Goal: Transaction & Acquisition: Book appointment/travel/reservation

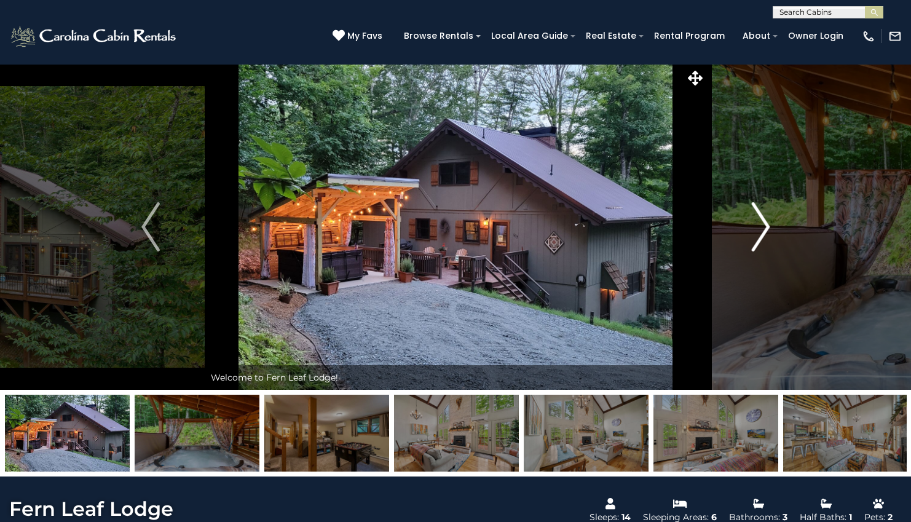
click at [765, 229] on img "Next" at bounding box center [760, 226] width 18 height 49
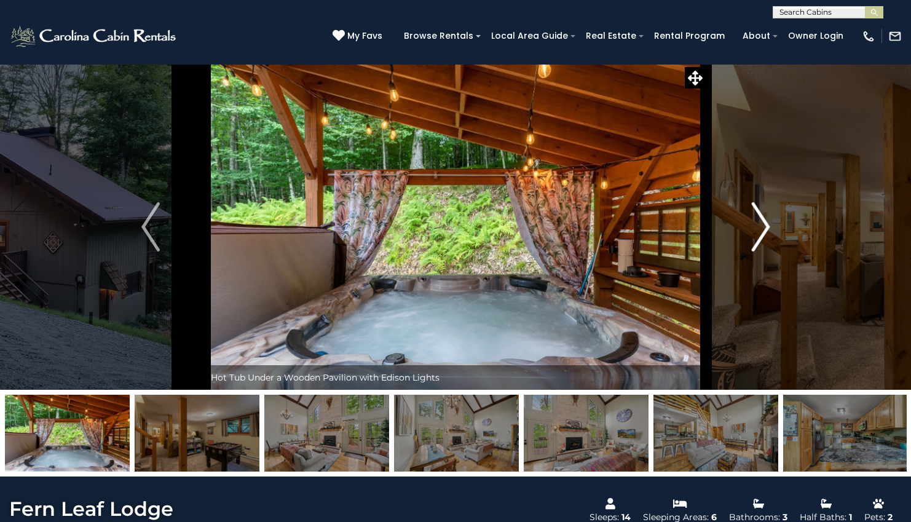
click at [765, 229] on img "Next" at bounding box center [760, 226] width 18 height 49
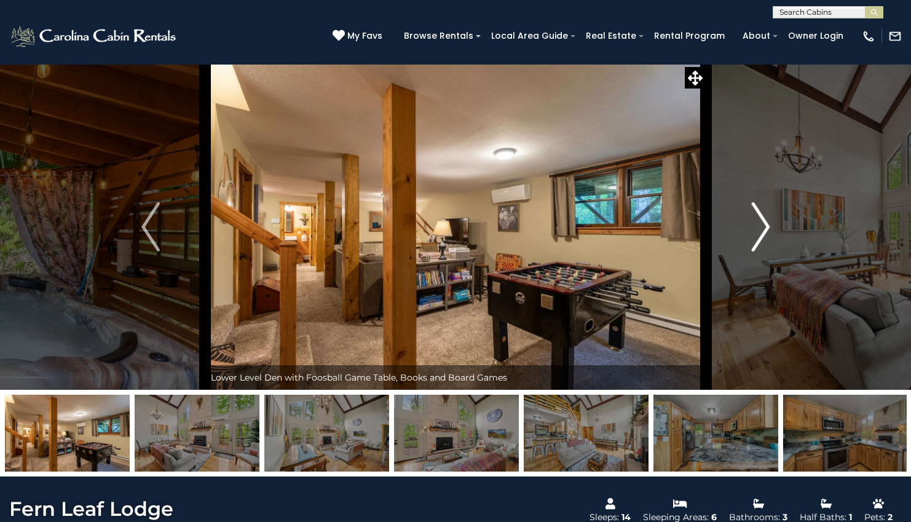
click at [765, 229] on img "Next" at bounding box center [760, 226] width 18 height 49
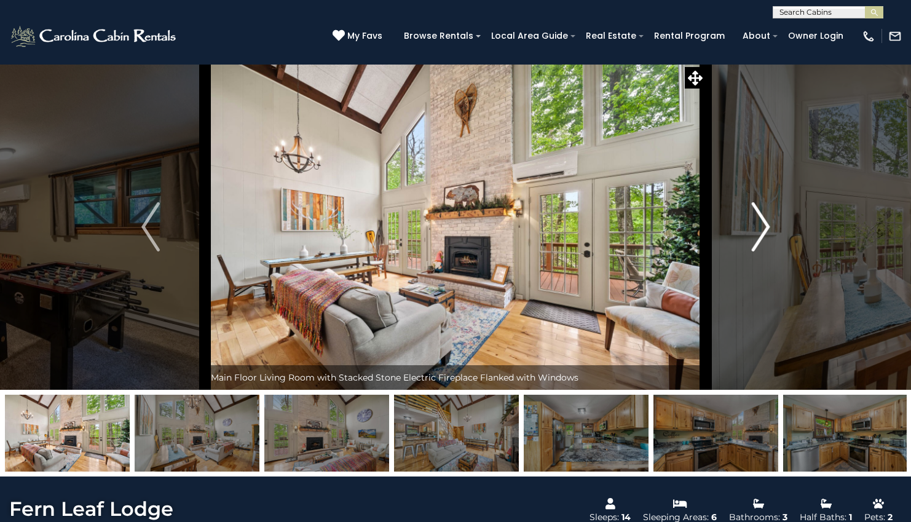
click at [765, 229] on img "Next" at bounding box center [760, 226] width 18 height 49
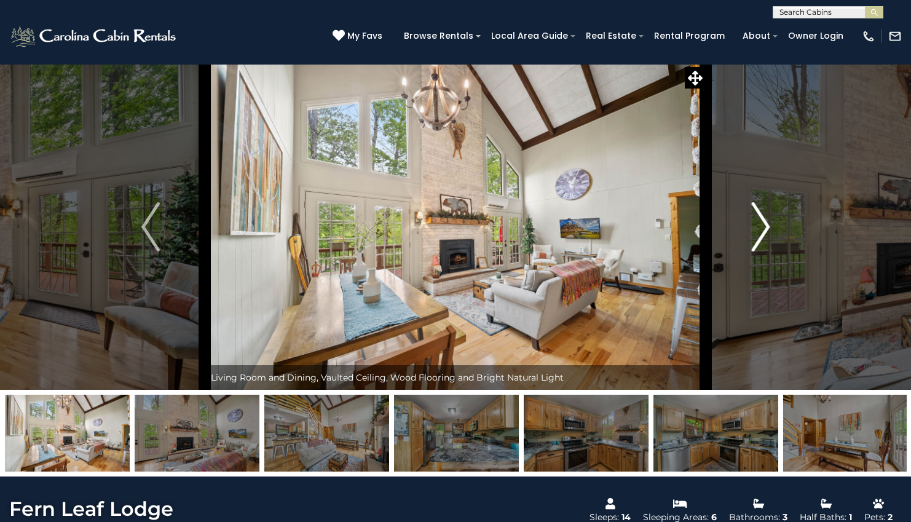
click at [765, 229] on img "Next" at bounding box center [760, 226] width 18 height 49
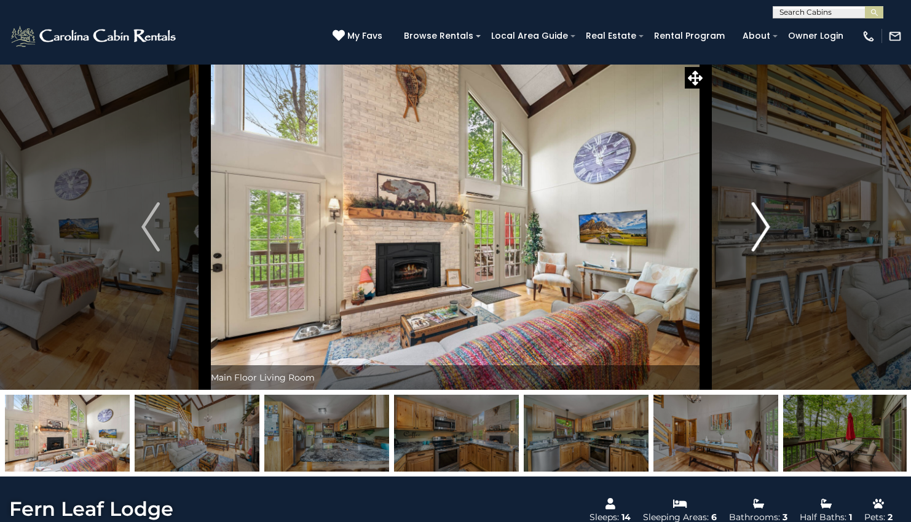
click at [765, 229] on img "Next" at bounding box center [760, 226] width 18 height 49
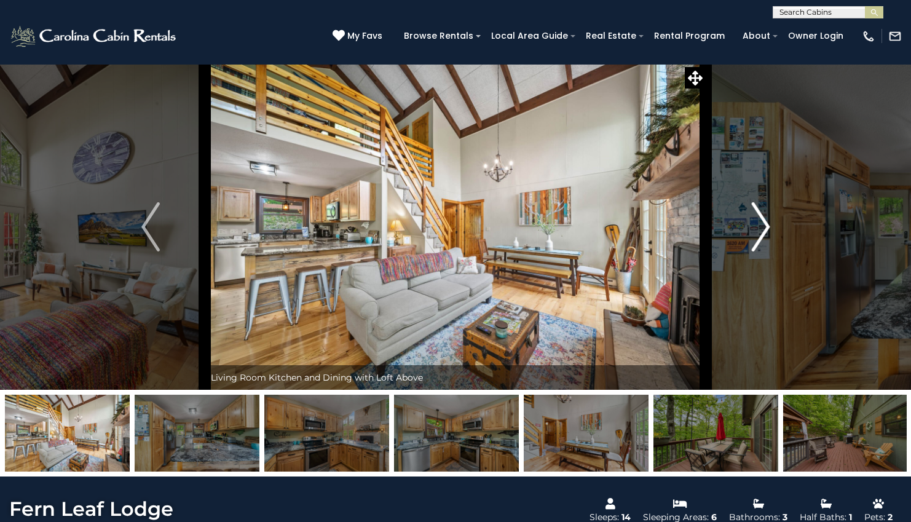
click at [765, 229] on img "Next" at bounding box center [760, 226] width 18 height 49
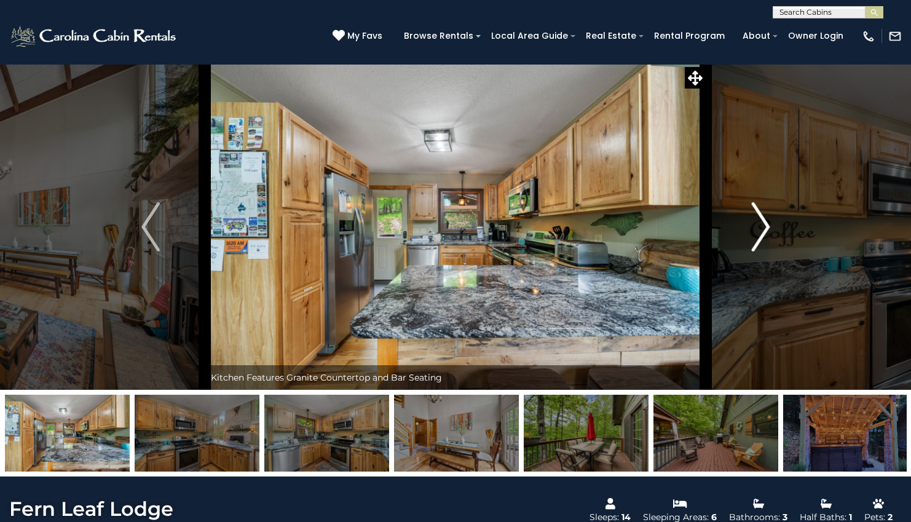
click at [765, 229] on img "Next" at bounding box center [760, 226] width 18 height 49
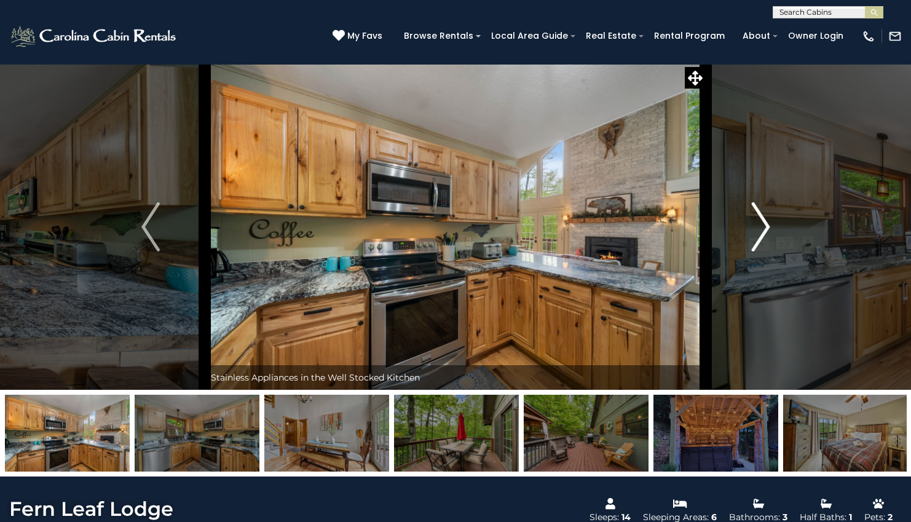
click at [765, 229] on img "Next" at bounding box center [760, 226] width 18 height 49
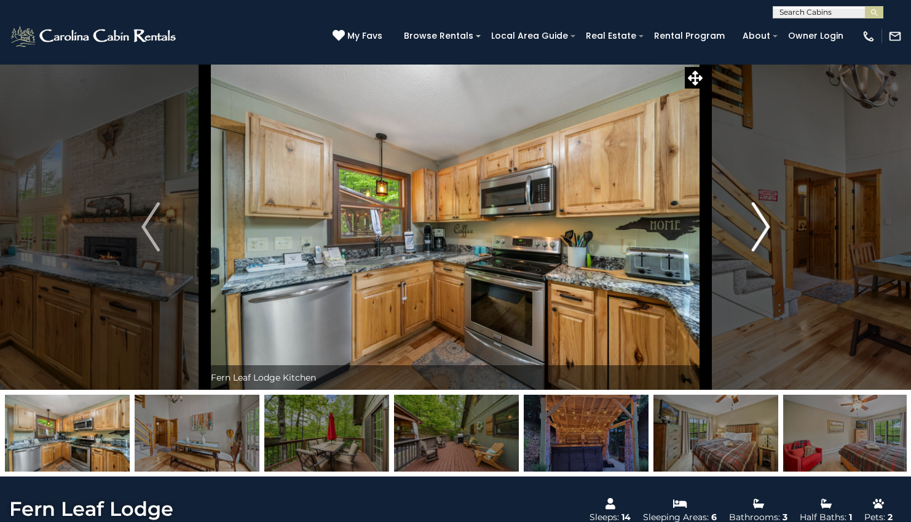
click at [765, 229] on img "Next" at bounding box center [760, 226] width 18 height 49
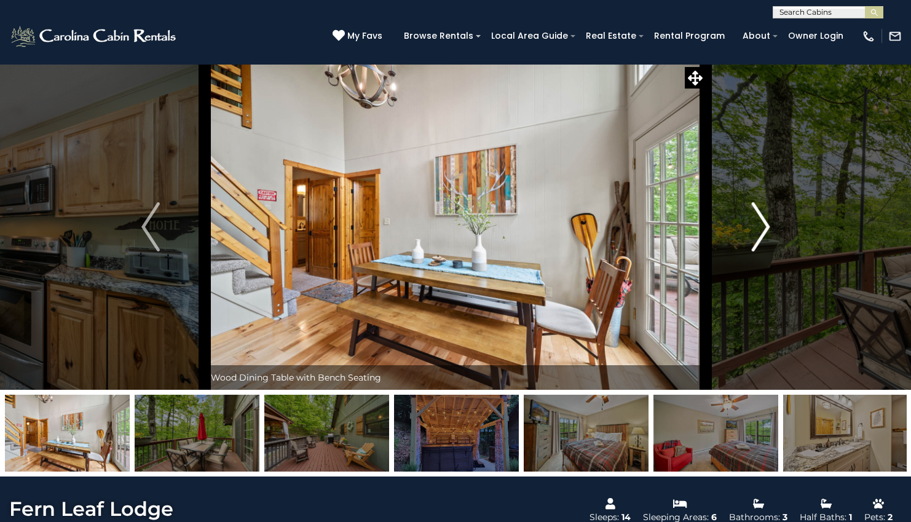
click at [765, 229] on img "Next" at bounding box center [760, 226] width 18 height 49
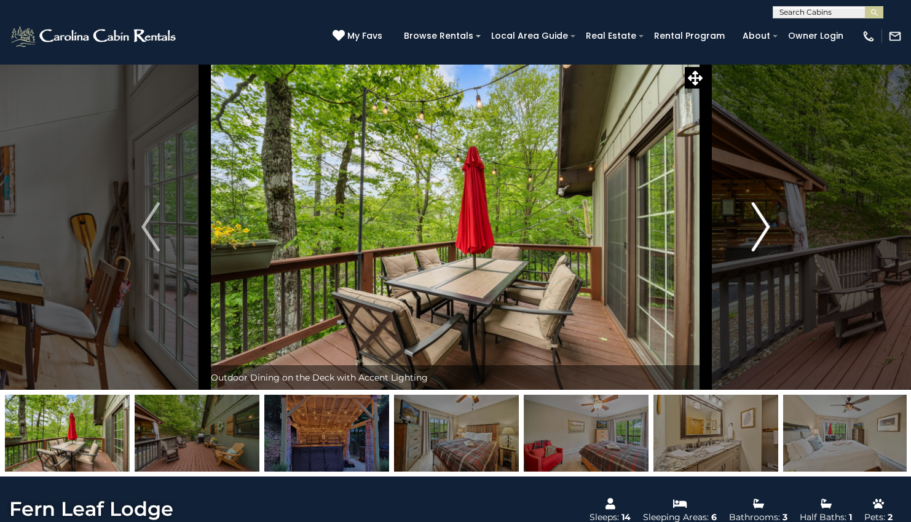
click at [765, 229] on img "Next" at bounding box center [760, 226] width 18 height 49
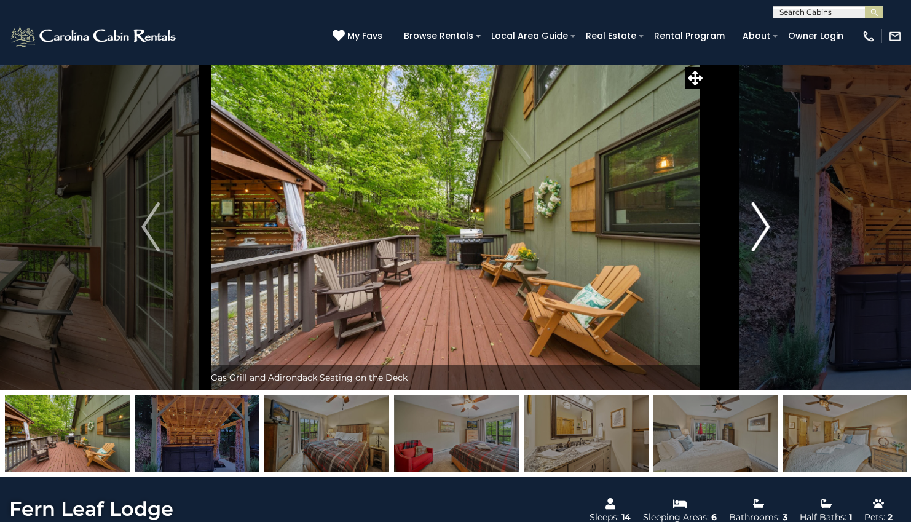
click at [765, 229] on img "Next" at bounding box center [760, 226] width 18 height 49
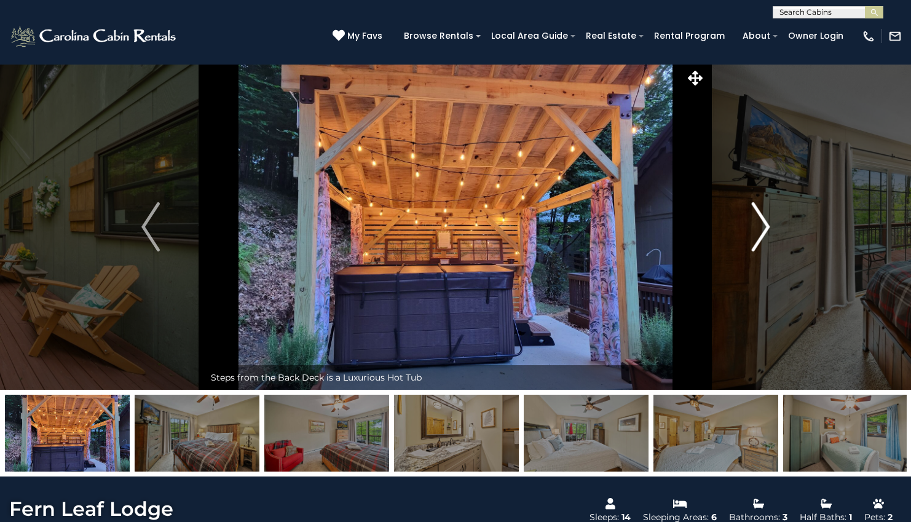
click at [765, 229] on img "Next" at bounding box center [760, 226] width 18 height 49
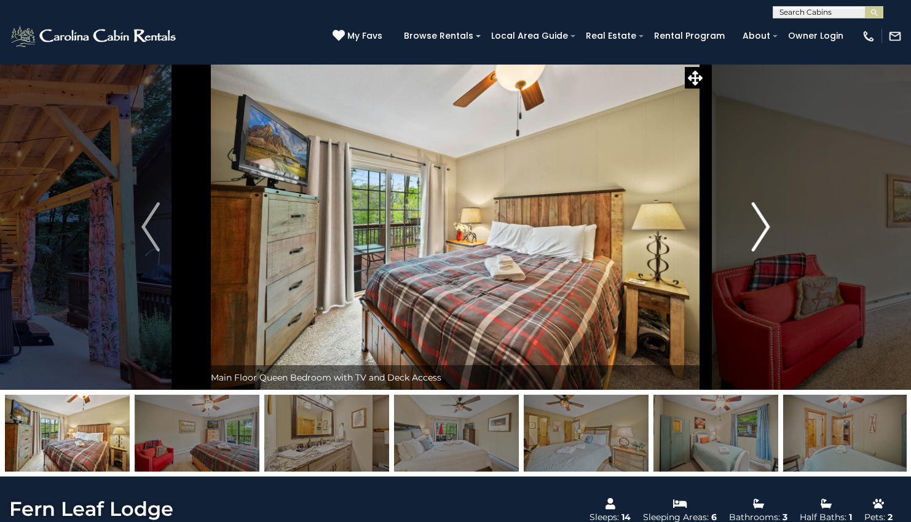
click at [765, 229] on img "Next" at bounding box center [760, 226] width 18 height 49
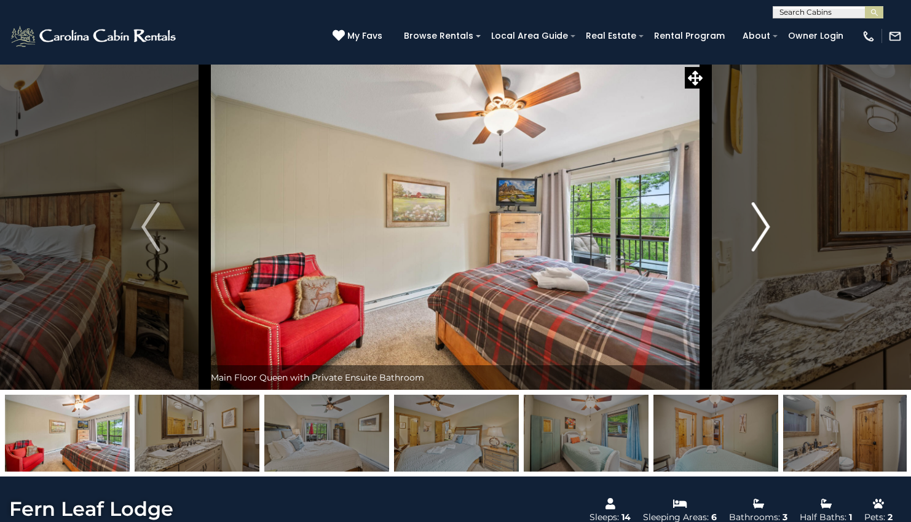
click at [765, 229] on img "Next" at bounding box center [760, 226] width 18 height 49
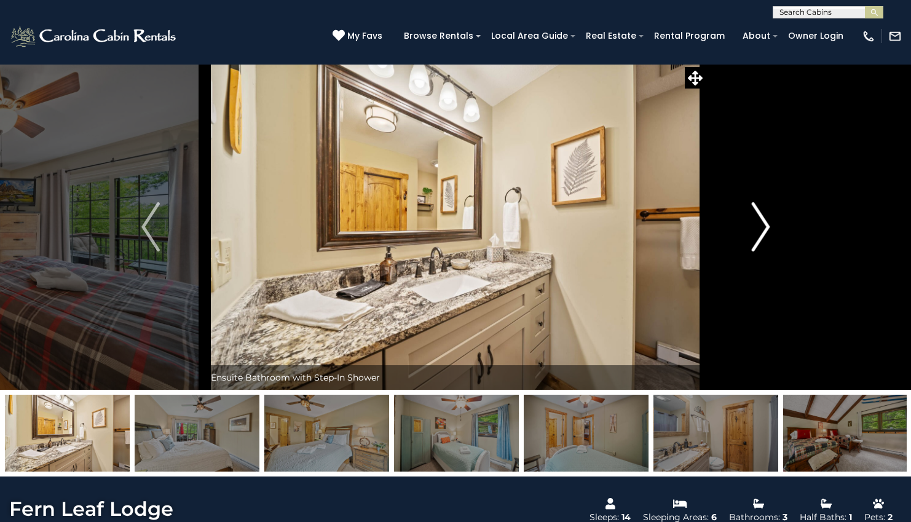
click at [765, 229] on img "Next" at bounding box center [760, 226] width 18 height 49
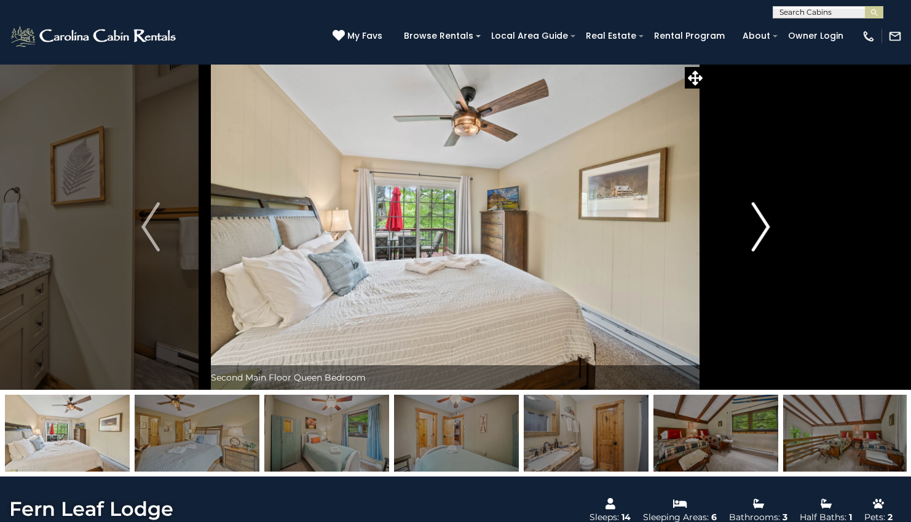
click at [765, 229] on img "Next" at bounding box center [760, 226] width 18 height 49
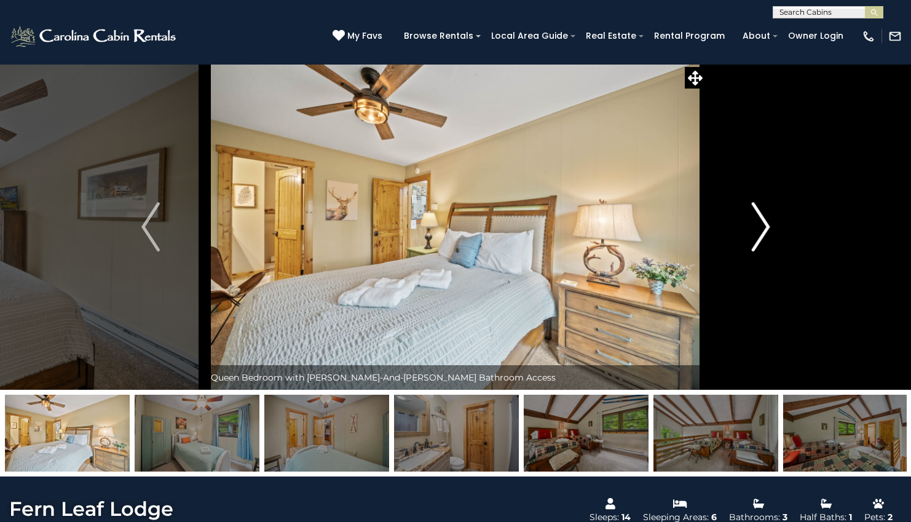
click at [765, 229] on img "Next" at bounding box center [760, 226] width 18 height 49
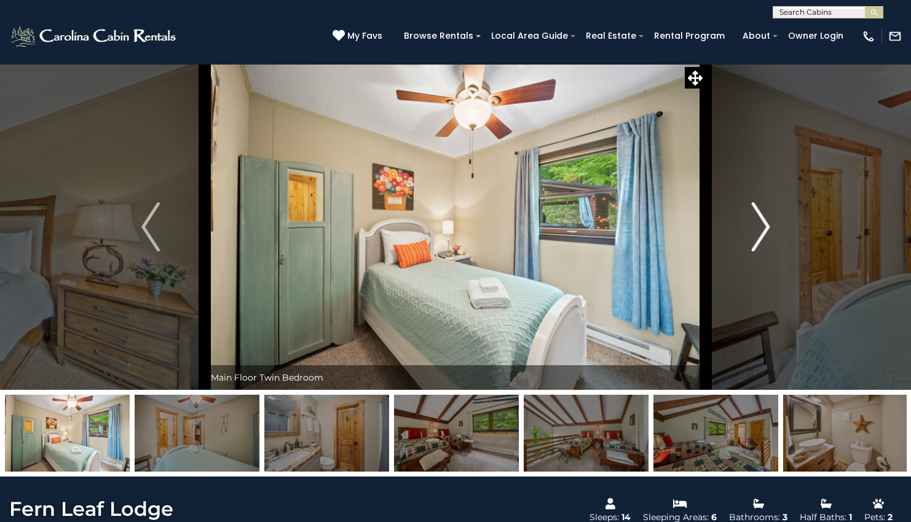
click at [765, 229] on img "Next" at bounding box center [760, 226] width 18 height 49
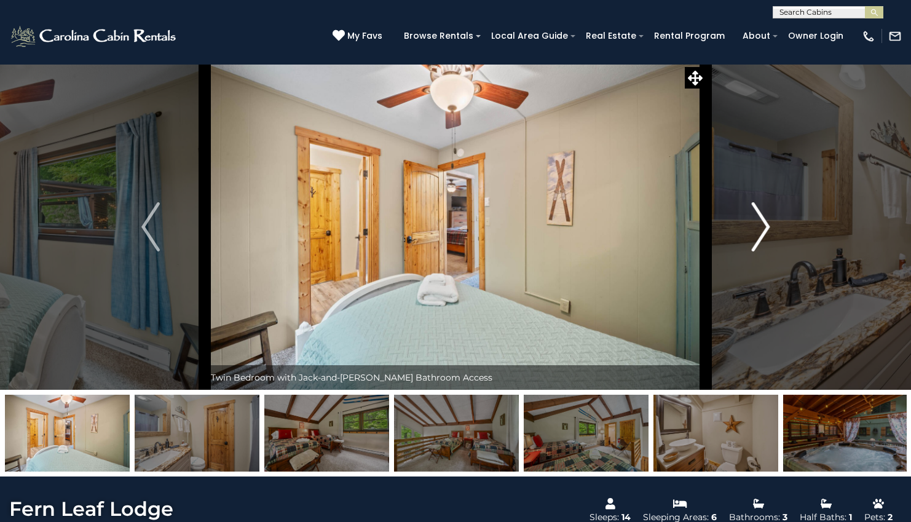
click at [765, 229] on img "Next" at bounding box center [760, 226] width 18 height 49
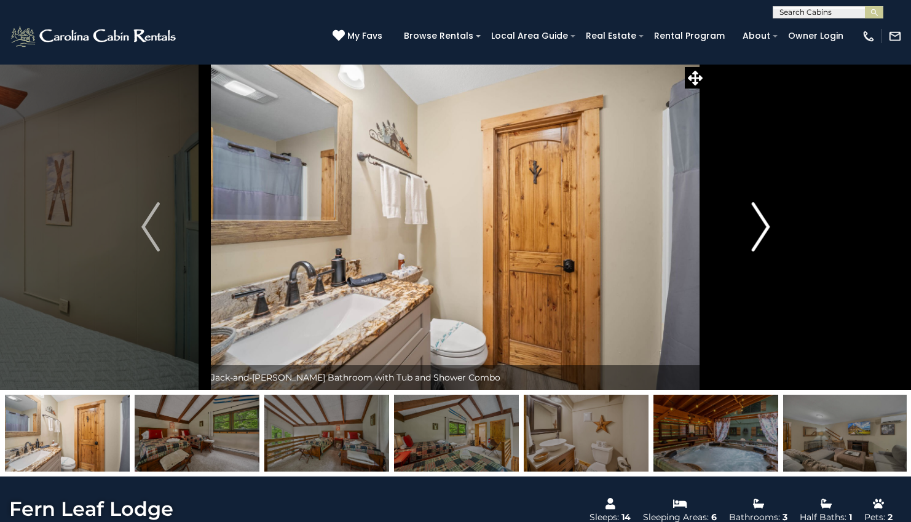
click at [765, 229] on img "Next" at bounding box center [760, 226] width 18 height 49
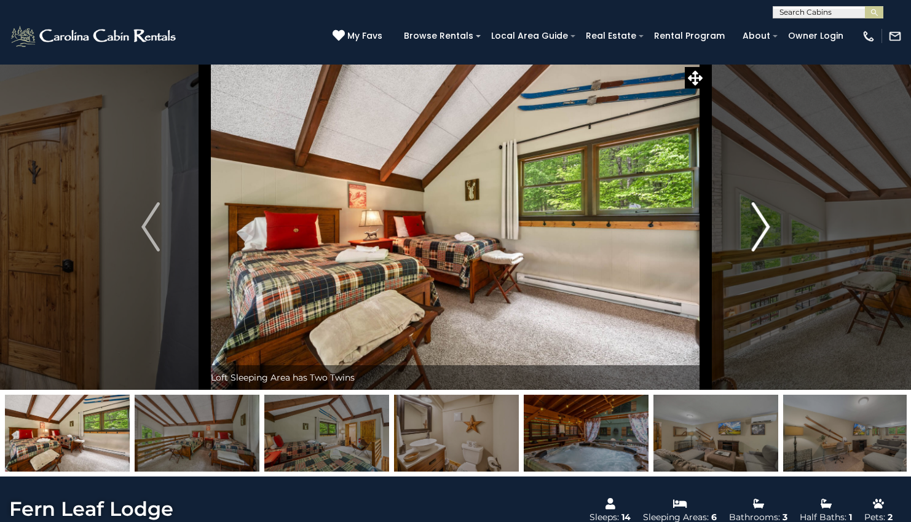
click at [765, 229] on img "Next" at bounding box center [760, 226] width 18 height 49
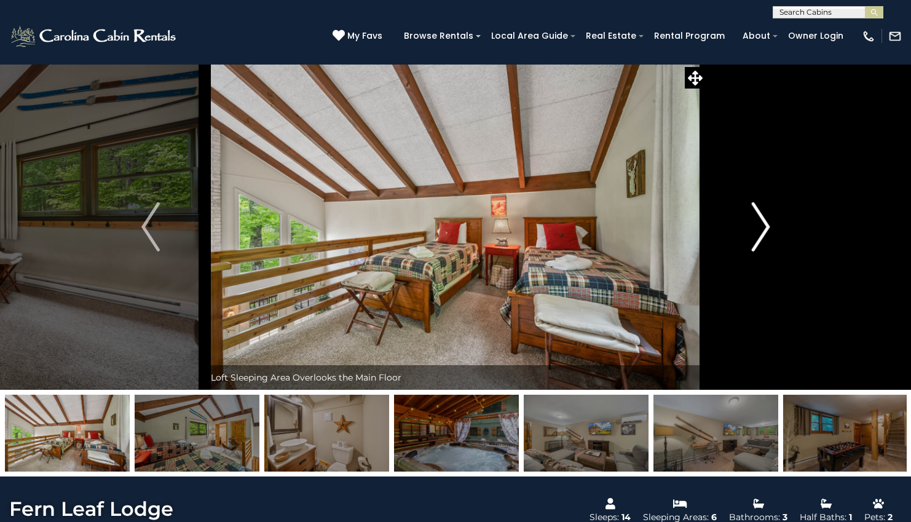
click at [765, 229] on img "Next" at bounding box center [760, 226] width 18 height 49
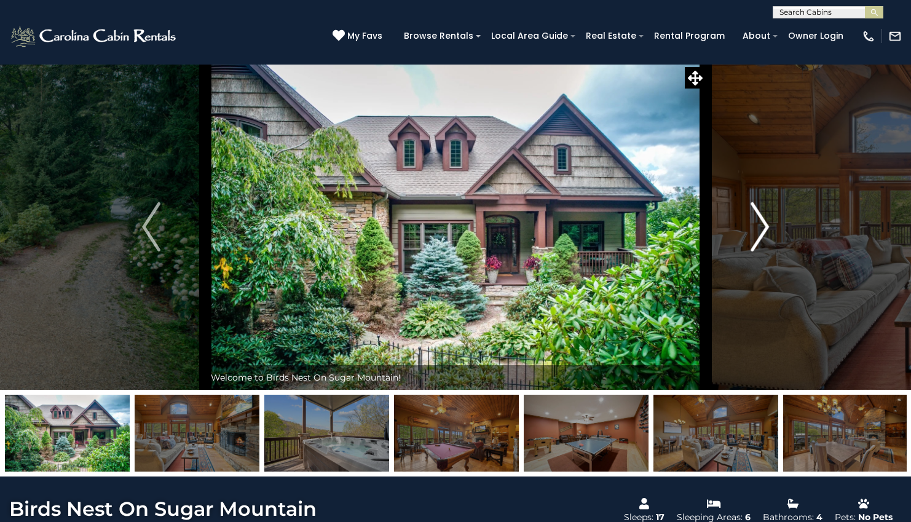
click at [757, 233] on img "Next" at bounding box center [759, 226] width 18 height 49
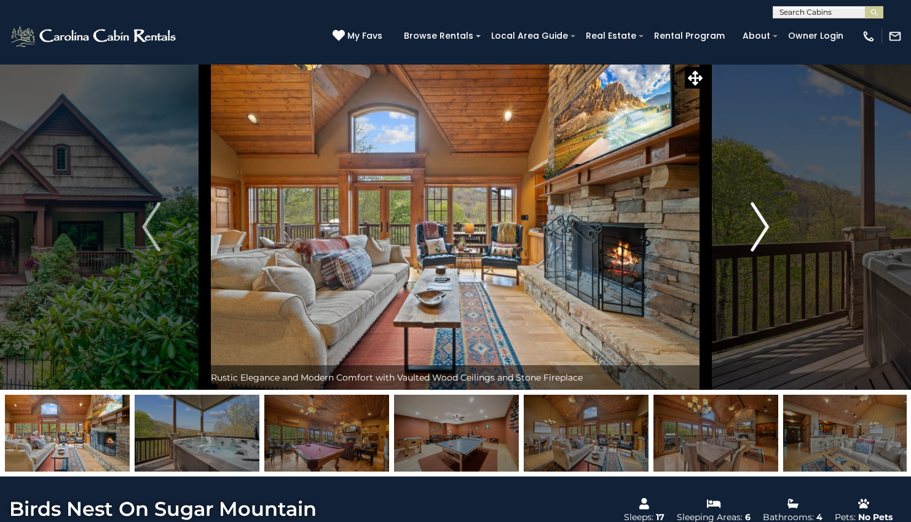
click at [757, 233] on img "Next" at bounding box center [759, 226] width 18 height 49
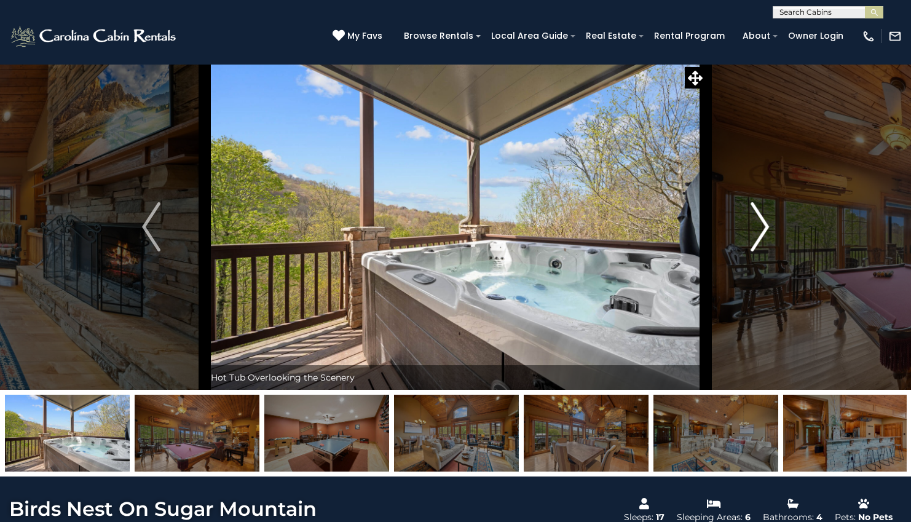
click at [757, 233] on img "Next" at bounding box center [759, 226] width 18 height 49
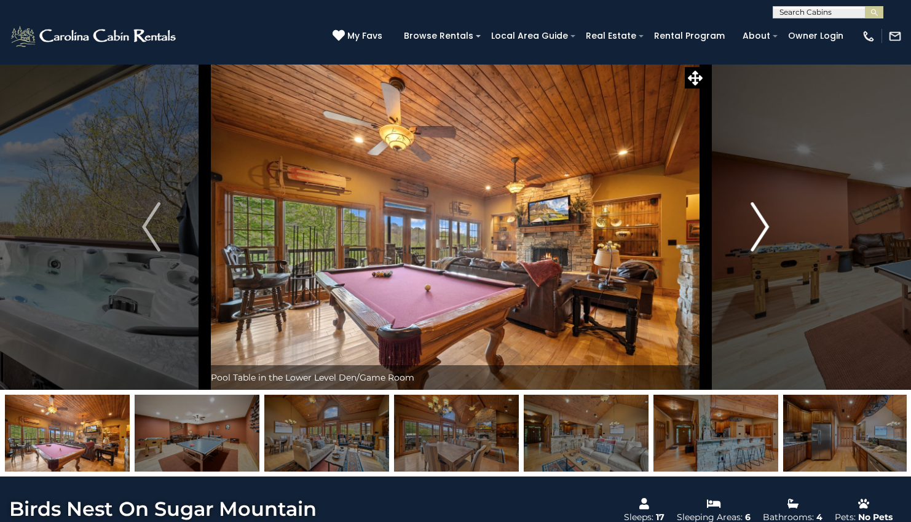
click at [758, 231] on img "Next" at bounding box center [759, 226] width 18 height 49
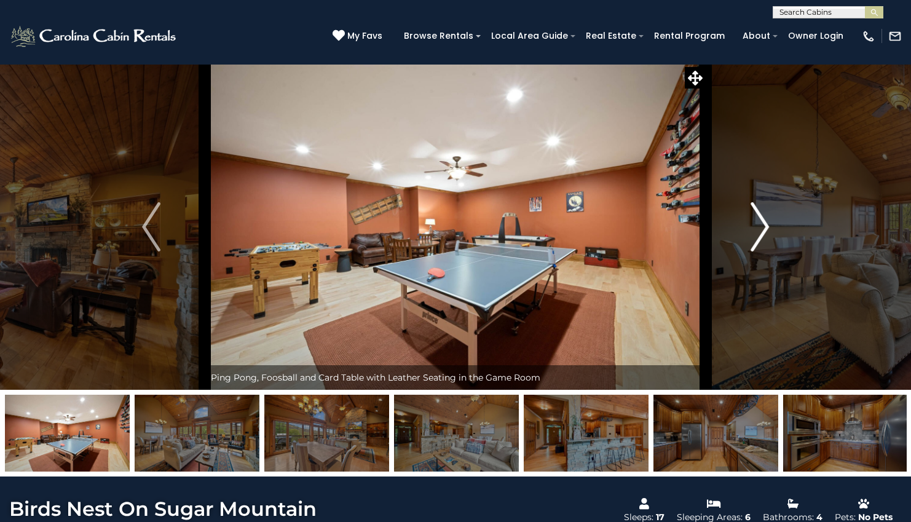
click at [758, 231] on img "Next" at bounding box center [759, 226] width 18 height 49
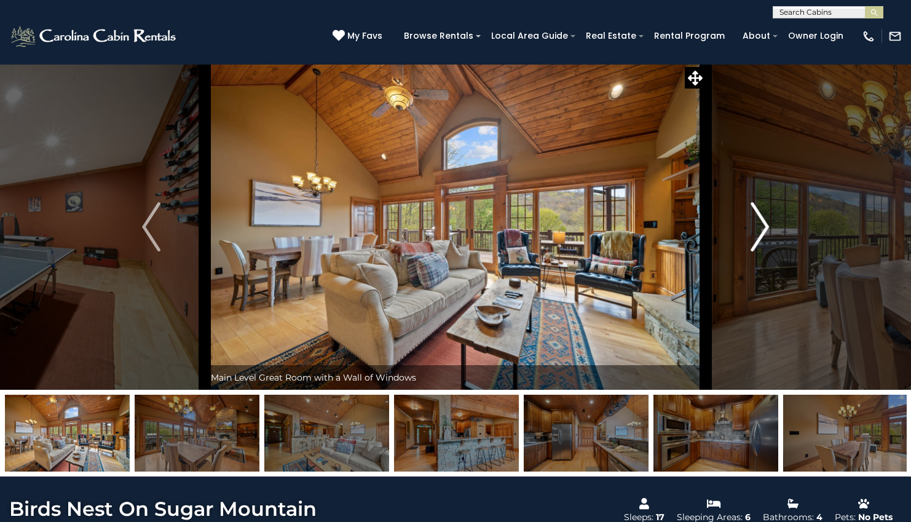
click at [758, 231] on img "Next" at bounding box center [759, 226] width 18 height 49
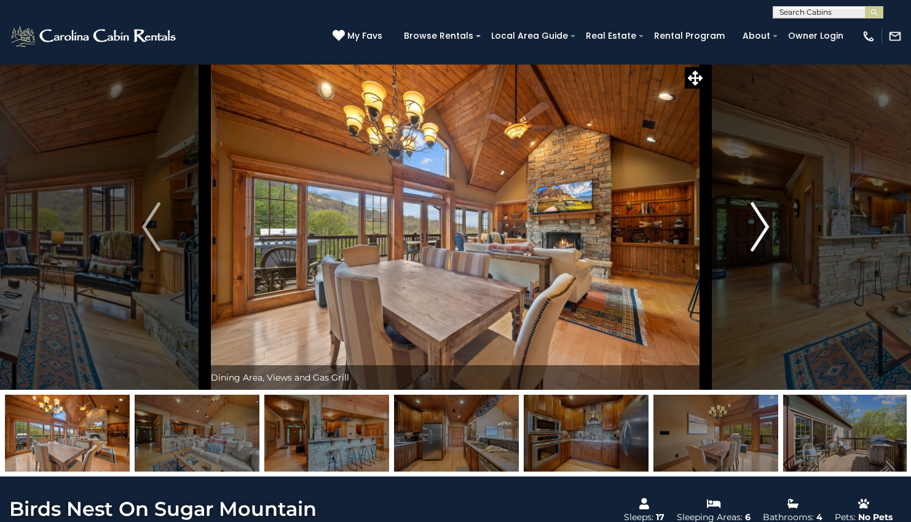
click at [758, 231] on img "Next" at bounding box center [759, 226] width 18 height 49
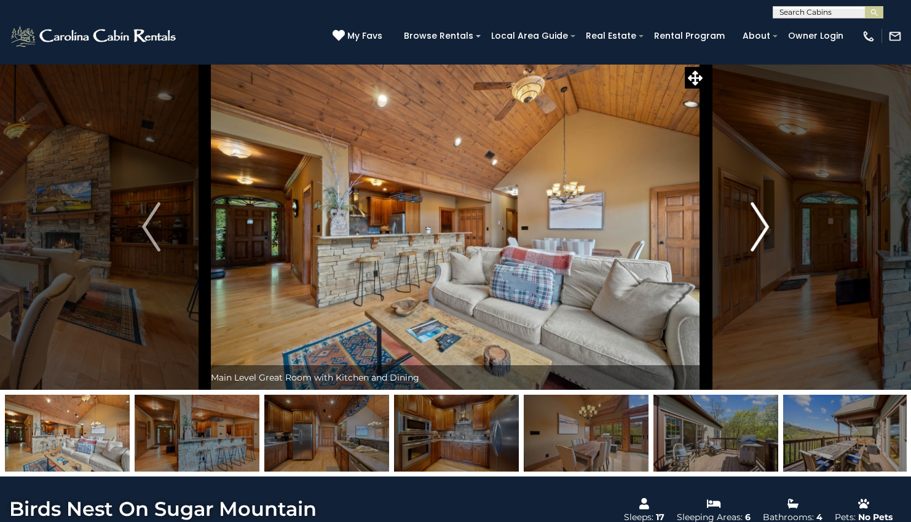
click at [758, 231] on img "Next" at bounding box center [759, 226] width 18 height 49
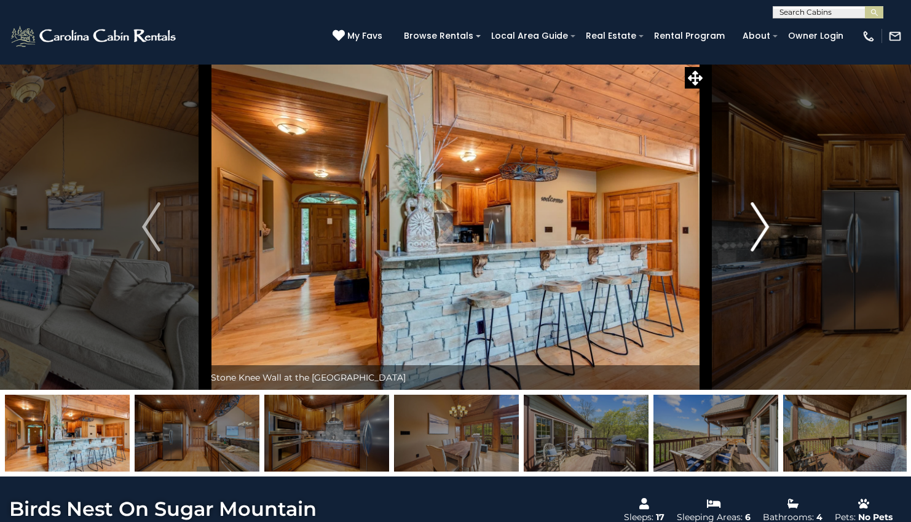
click at [758, 231] on img "Next" at bounding box center [759, 226] width 18 height 49
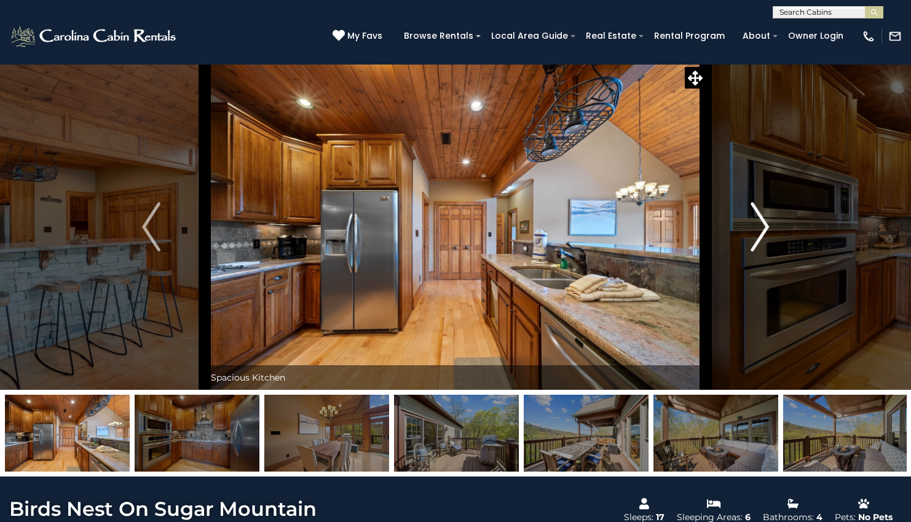
click at [758, 231] on img "Next" at bounding box center [759, 226] width 18 height 49
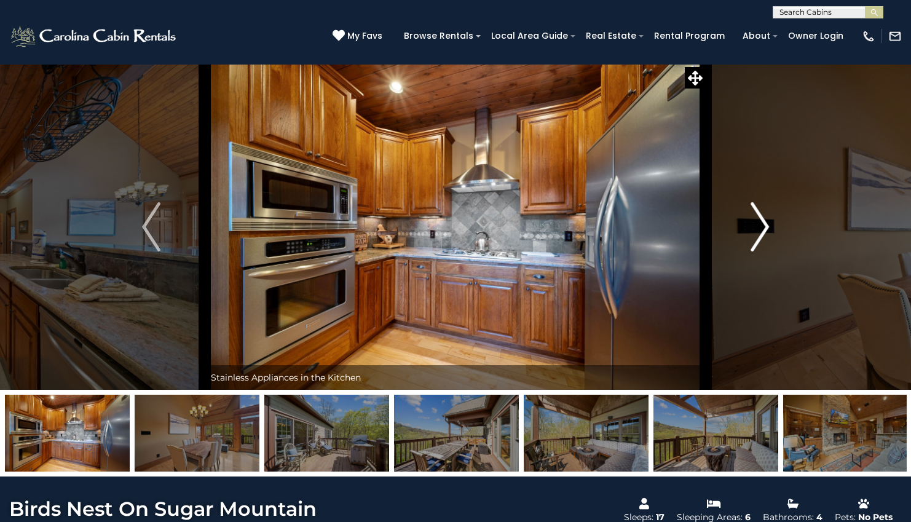
click at [758, 231] on img "Next" at bounding box center [759, 226] width 18 height 49
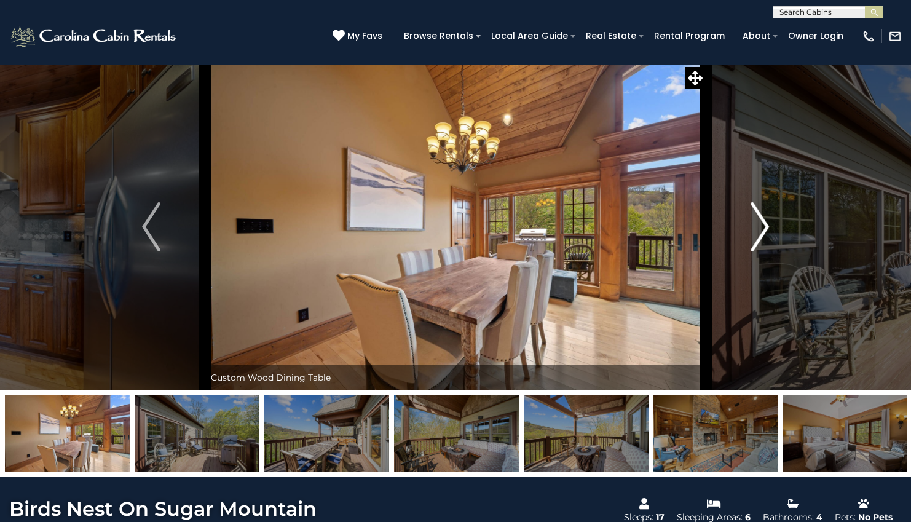
click at [758, 231] on img "Next" at bounding box center [759, 226] width 18 height 49
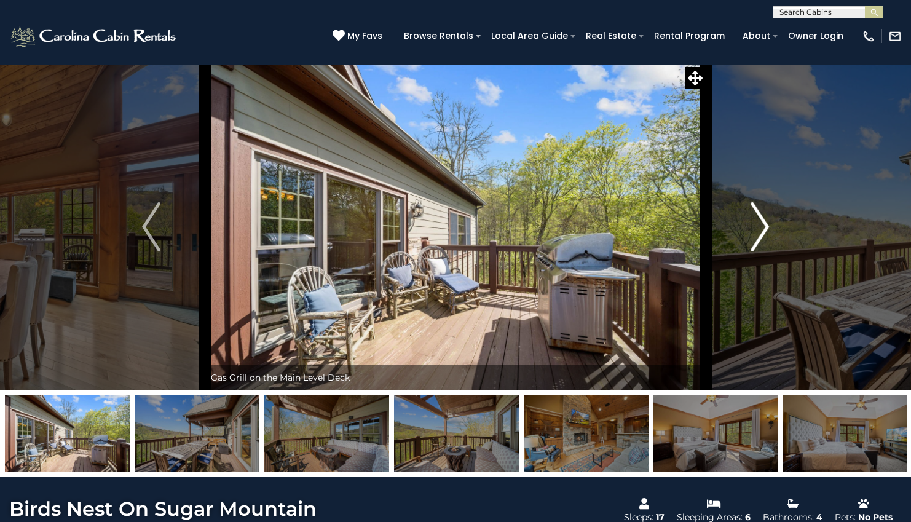
click at [758, 231] on img "Next" at bounding box center [759, 226] width 18 height 49
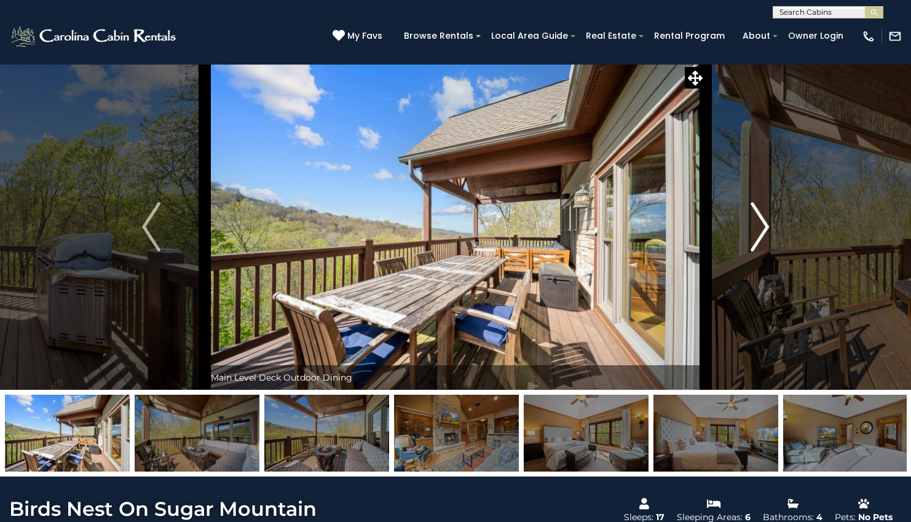
click at [758, 231] on img "Next" at bounding box center [759, 226] width 18 height 49
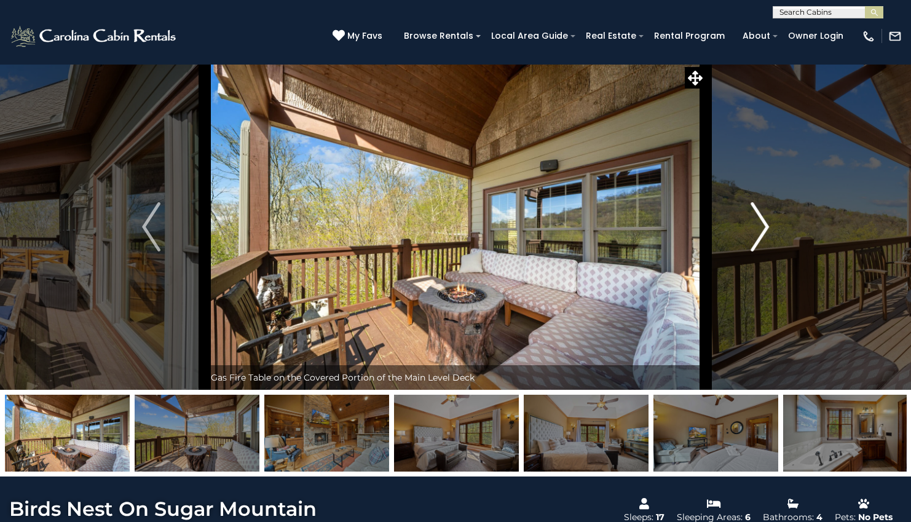
click at [758, 231] on img "Next" at bounding box center [759, 226] width 18 height 49
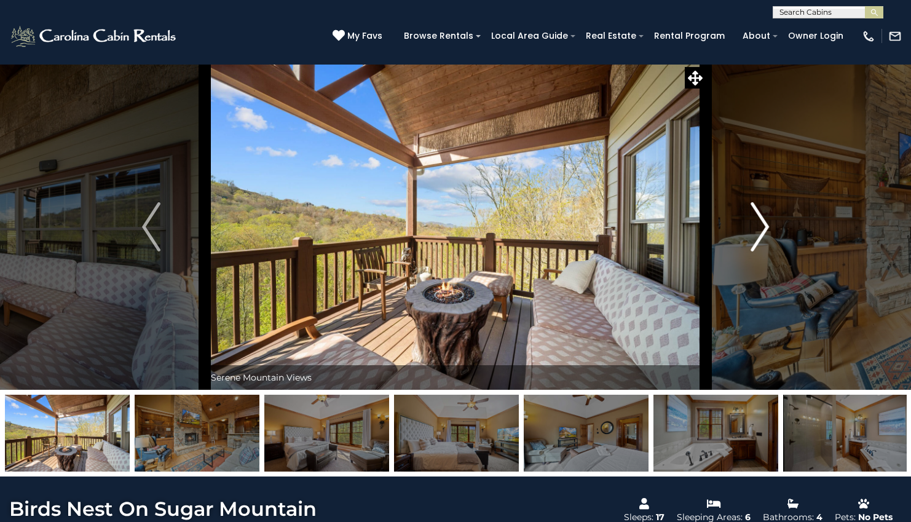
click at [758, 231] on img "Next" at bounding box center [759, 226] width 18 height 49
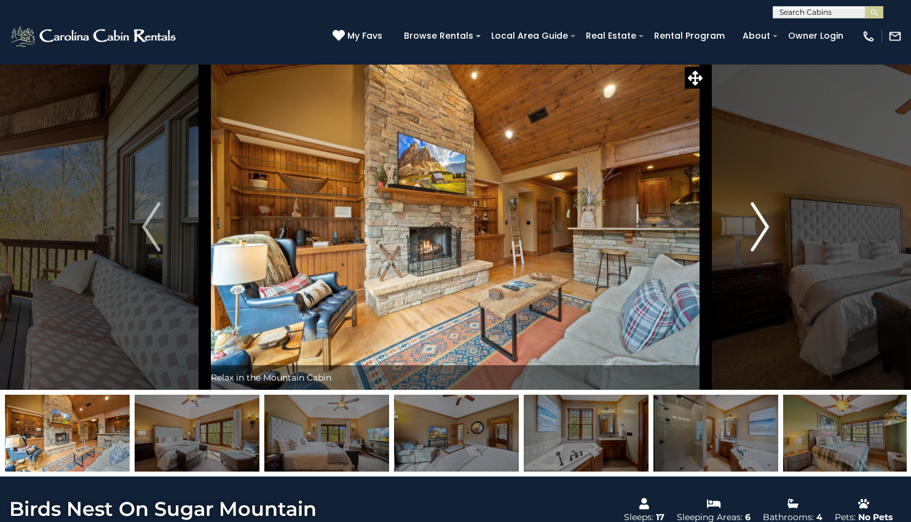
click at [758, 231] on img "Next" at bounding box center [759, 226] width 18 height 49
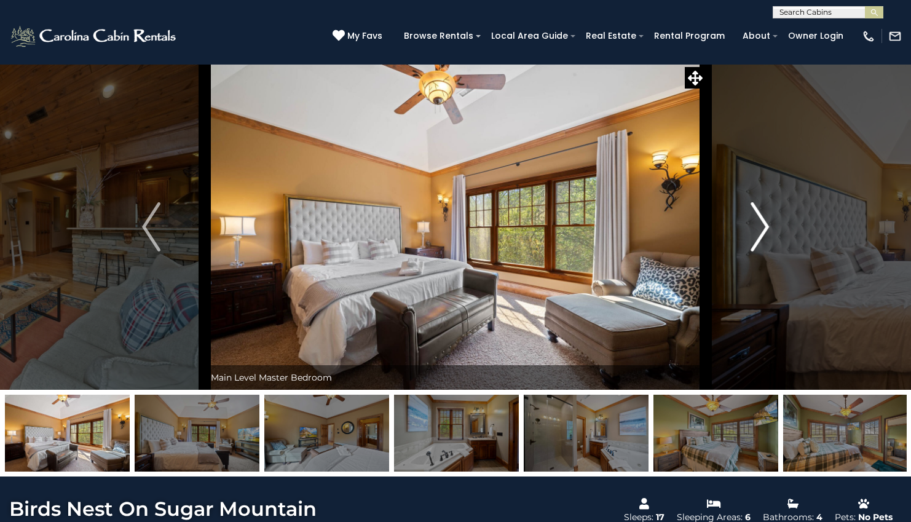
click at [758, 231] on img "Next" at bounding box center [759, 226] width 18 height 49
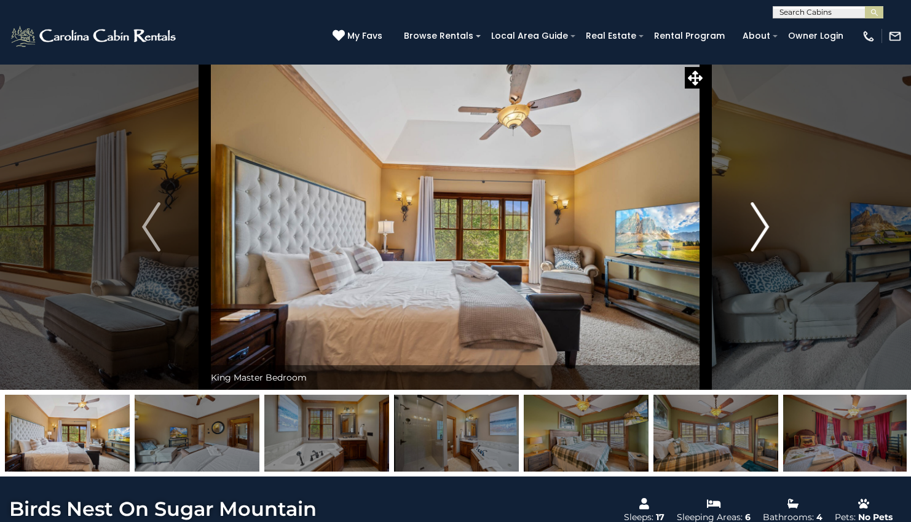
click at [758, 231] on img "Next" at bounding box center [759, 226] width 18 height 49
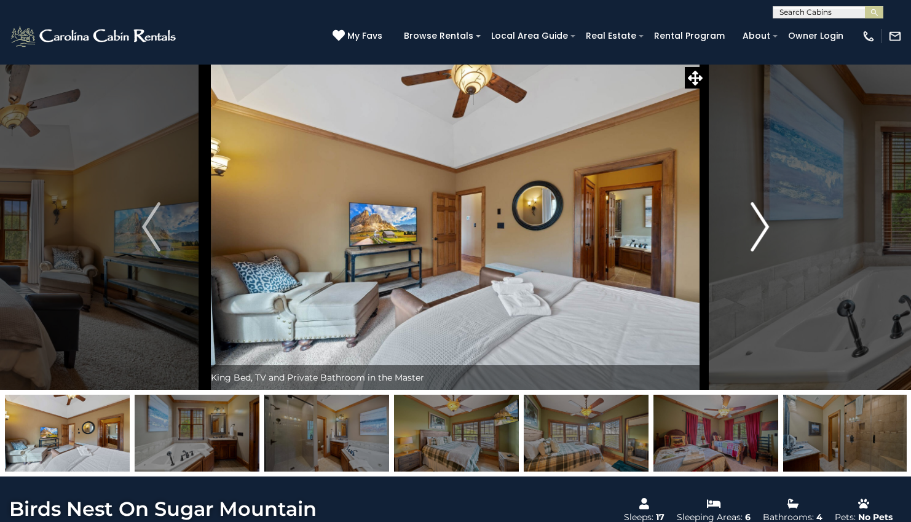
click at [758, 231] on img "Next" at bounding box center [759, 226] width 18 height 49
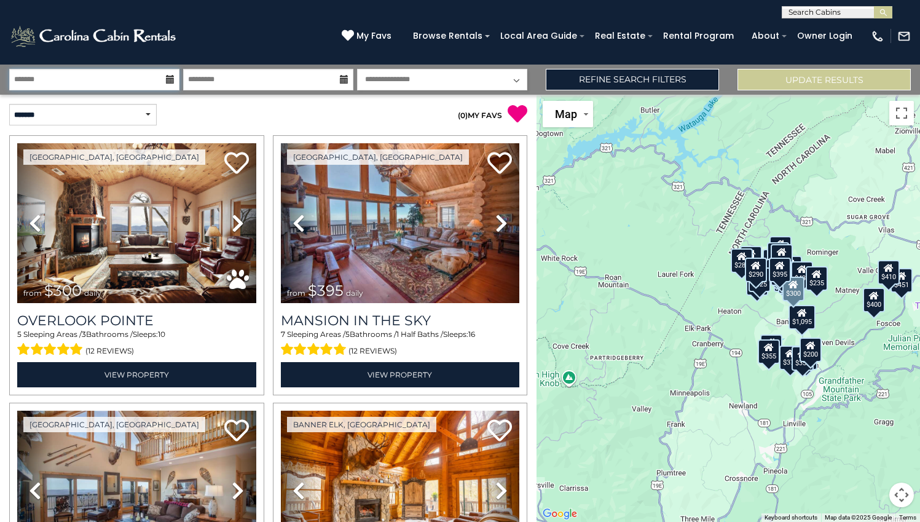
click at [166, 84] on input "text" at bounding box center [94, 80] width 170 height 22
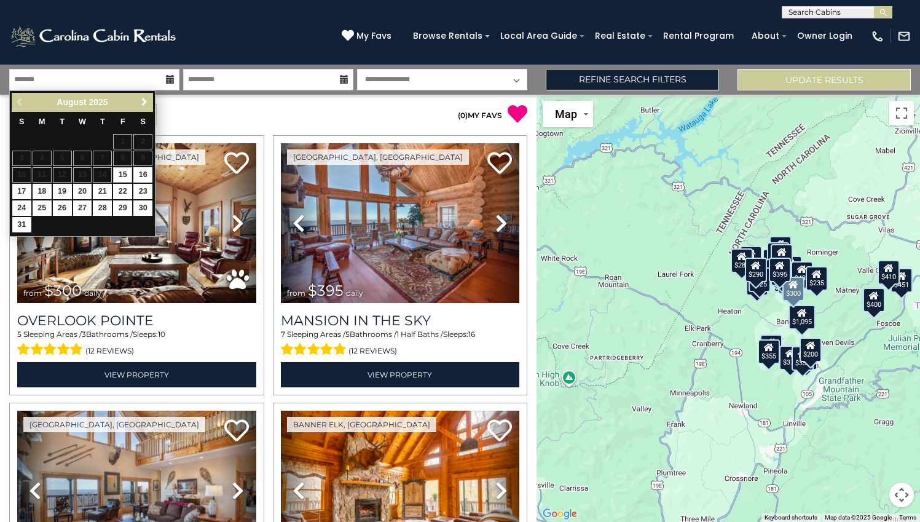
click at [143, 103] on span "Next" at bounding box center [145, 102] width 10 height 10
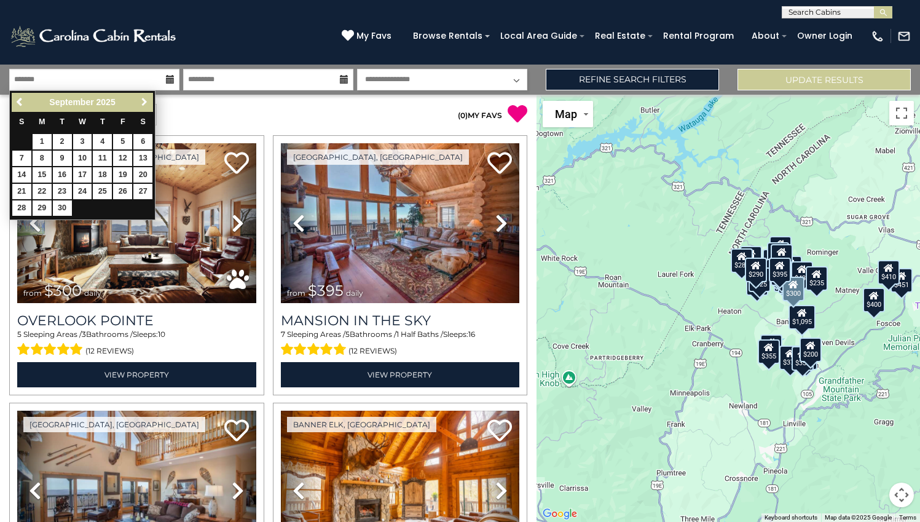
click at [143, 103] on span "Next" at bounding box center [145, 102] width 10 height 10
click at [20, 191] on link "19" at bounding box center [21, 191] width 19 height 15
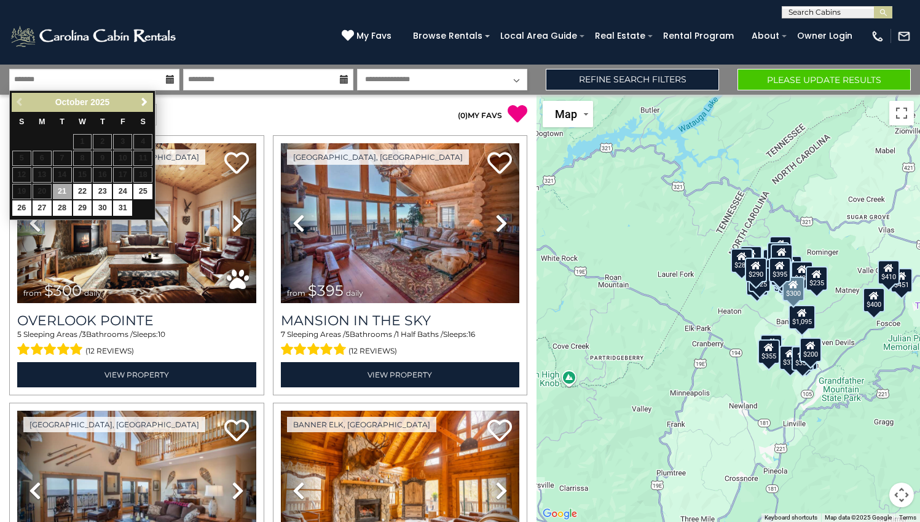
type input "********"
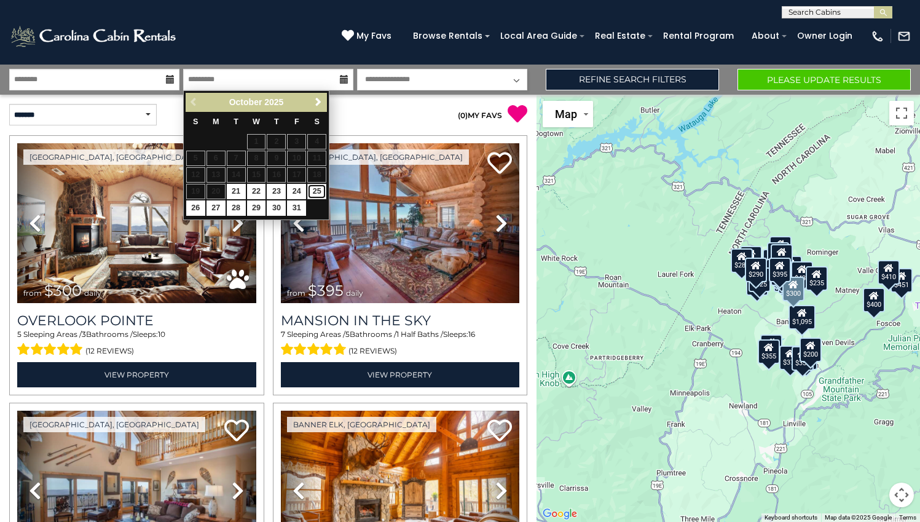
click at [316, 194] on link "25" at bounding box center [316, 191] width 19 height 15
type input "********"
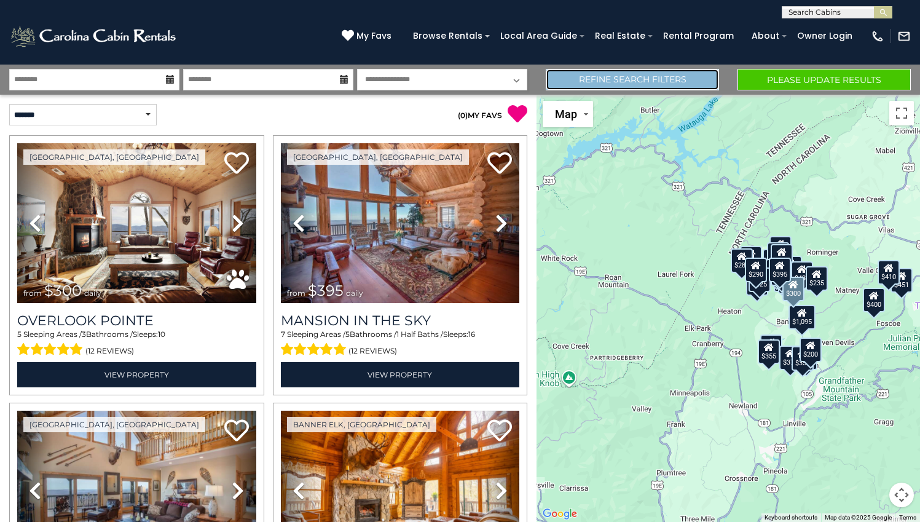
click at [679, 83] on link "Refine Search Filters" at bounding box center [632, 80] width 173 height 22
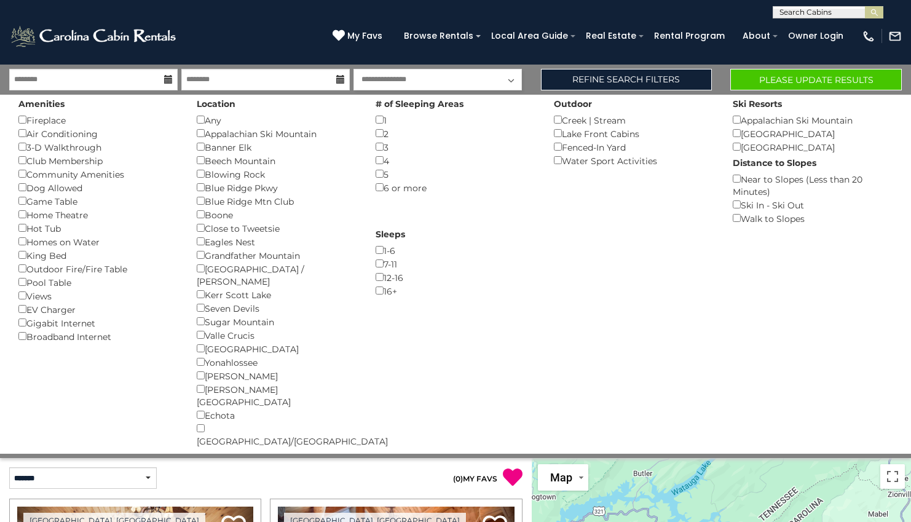
click at [377, 153] on div "3 ()" at bounding box center [455, 147] width 160 height 14
click at [22, 128] on div "Amenities Fireplace () Air Conditioning () 3-D Walkthrough () Club Membership (…" at bounding box center [98, 219] width 178 height 248
click at [782, 76] on button "Please Update Results" at bounding box center [815, 80] width 171 height 22
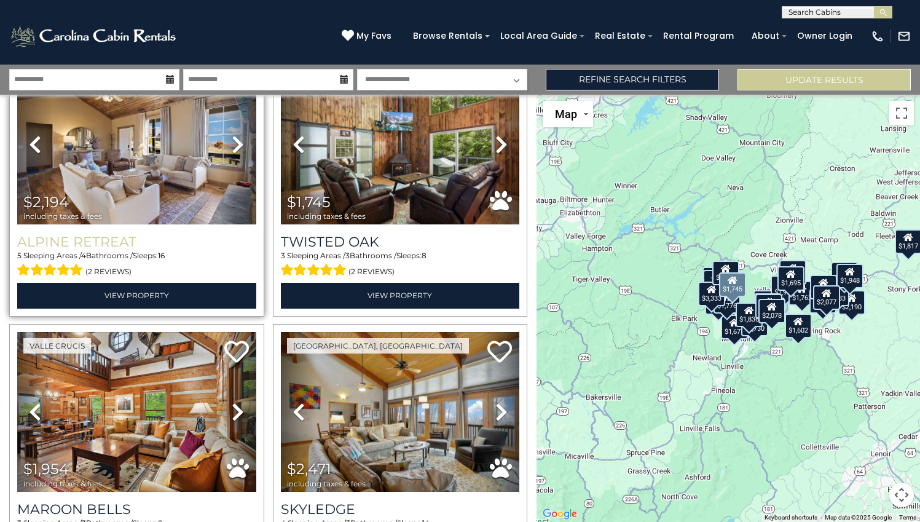
scroll to position [860, 0]
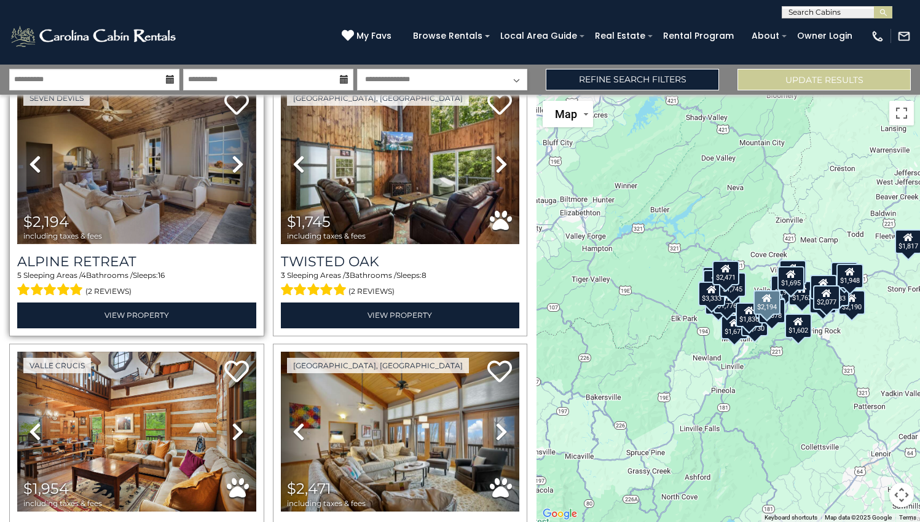
click at [115, 197] on img at bounding box center [136, 164] width 239 height 160
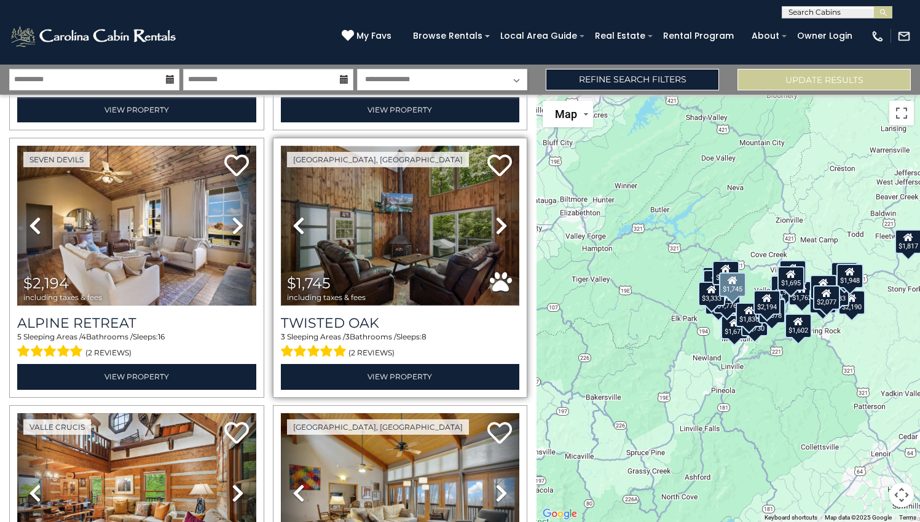
click at [380, 208] on img at bounding box center [400, 226] width 239 height 160
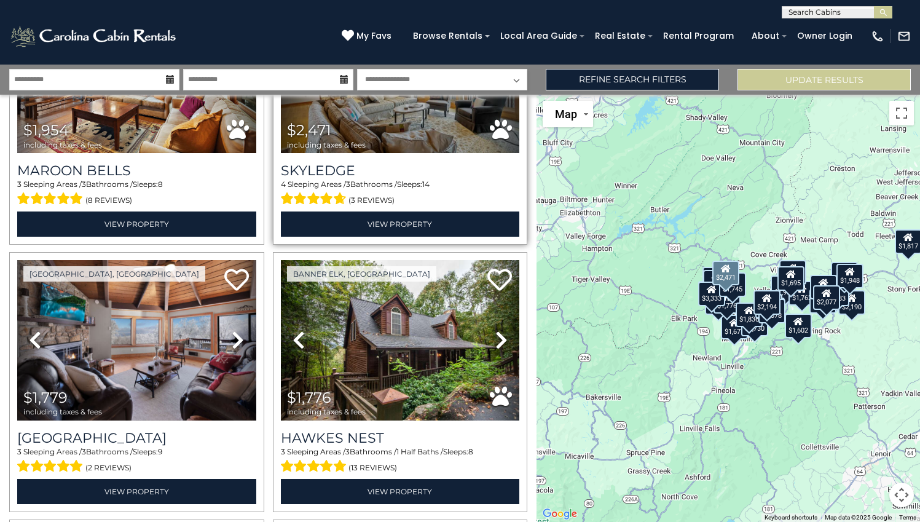
scroll to position [1229, 0]
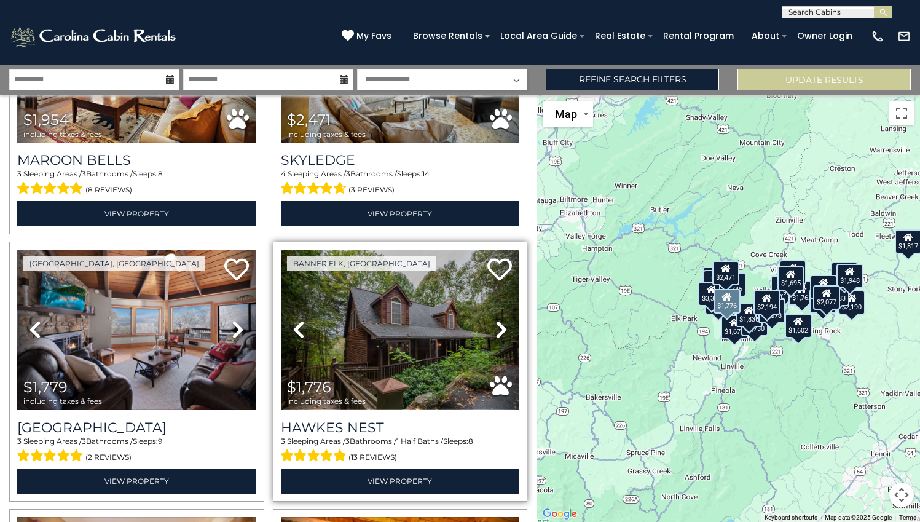
click at [399, 315] on img at bounding box center [400, 330] width 239 height 160
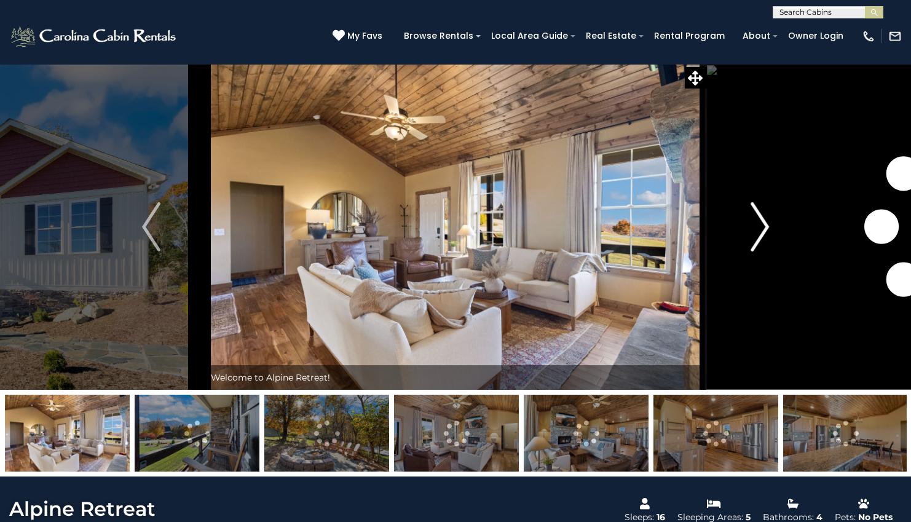
click at [763, 223] on img "Next" at bounding box center [759, 226] width 18 height 49
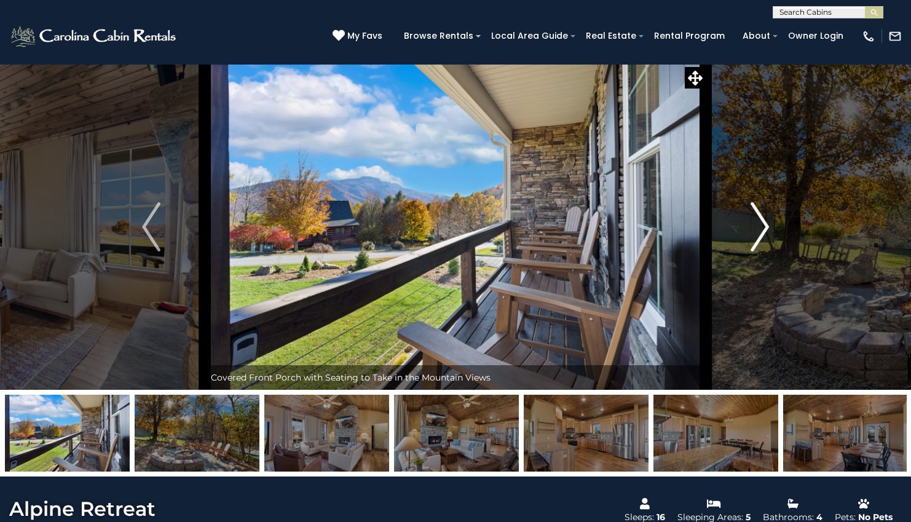
click at [763, 223] on img "Next" at bounding box center [759, 226] width 18 height 49
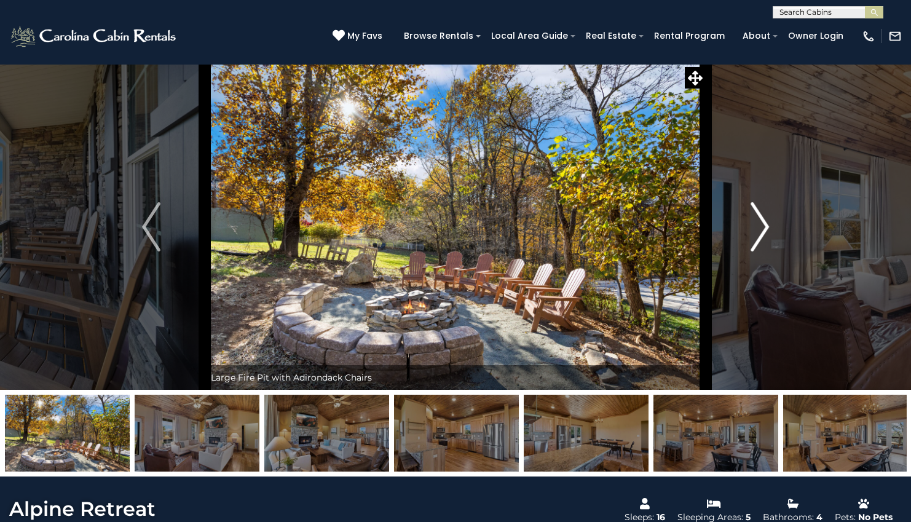
click at [763, 223] on img "Next" at bounding box center [759, 226] width 18 height 49
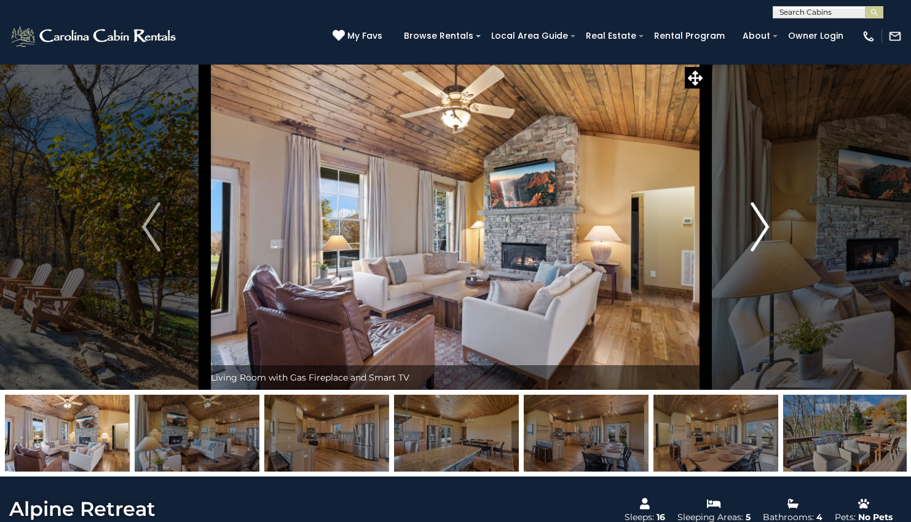
click at [763, 223] on img "Next" at bounding box center [759, 226] width 18 height 49
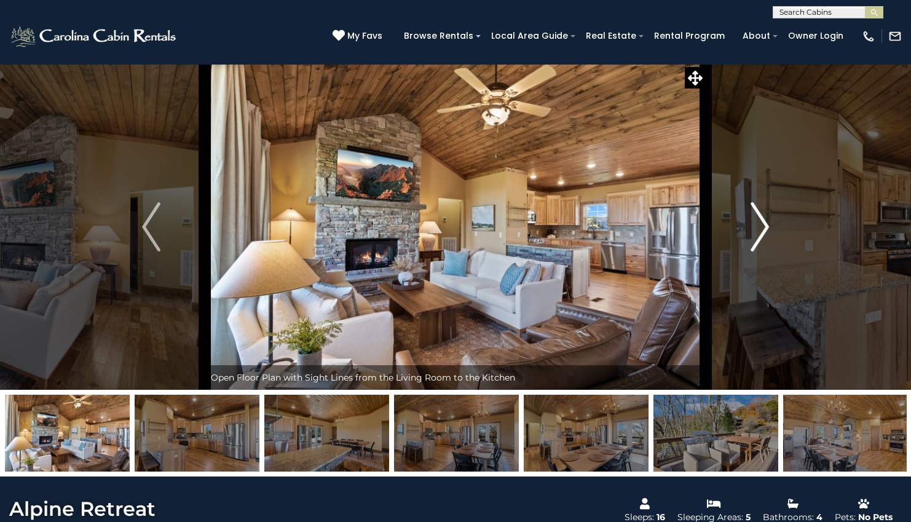
click at [763, 223] on img "Next" at bounding box center [759, 226] width 18 height 49
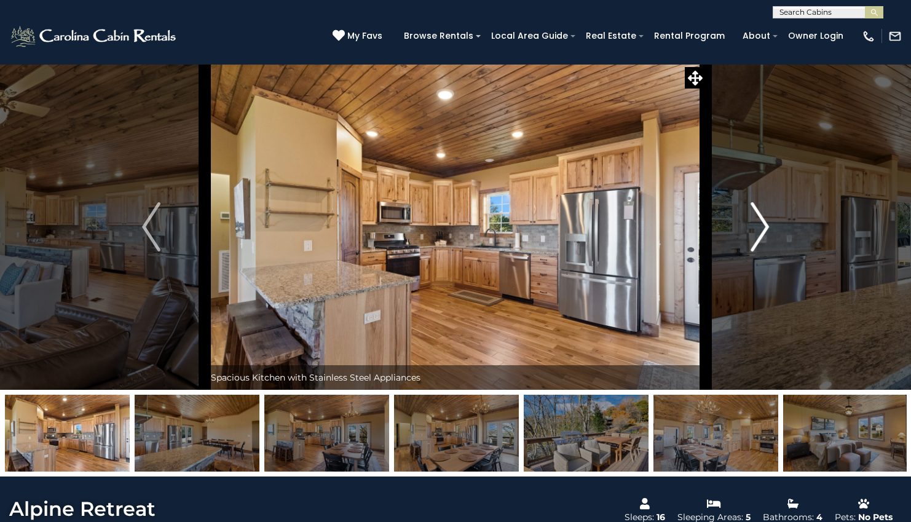
click at [763, 223] on img "Next" at bounding box center [759, 226] width 18 height 49
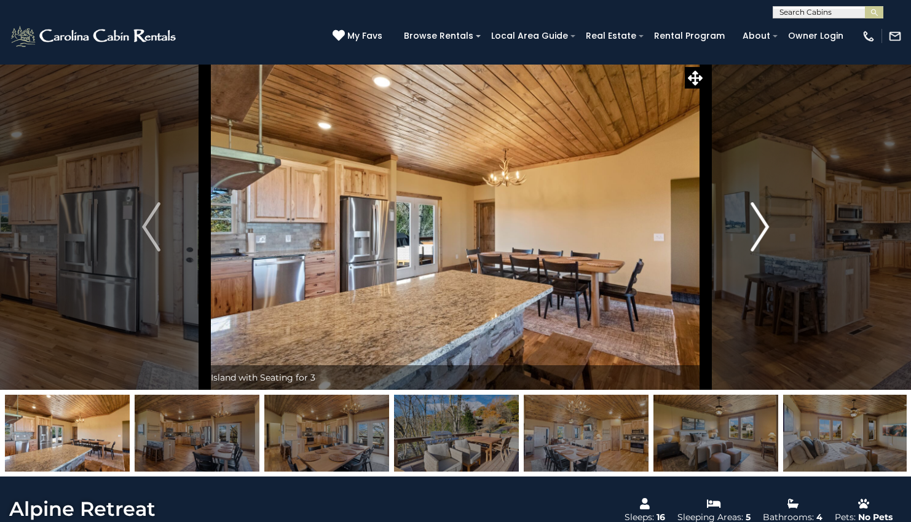
click at [763, 223] on img "Next" at bounding box center [759, 226] width 18 height 49
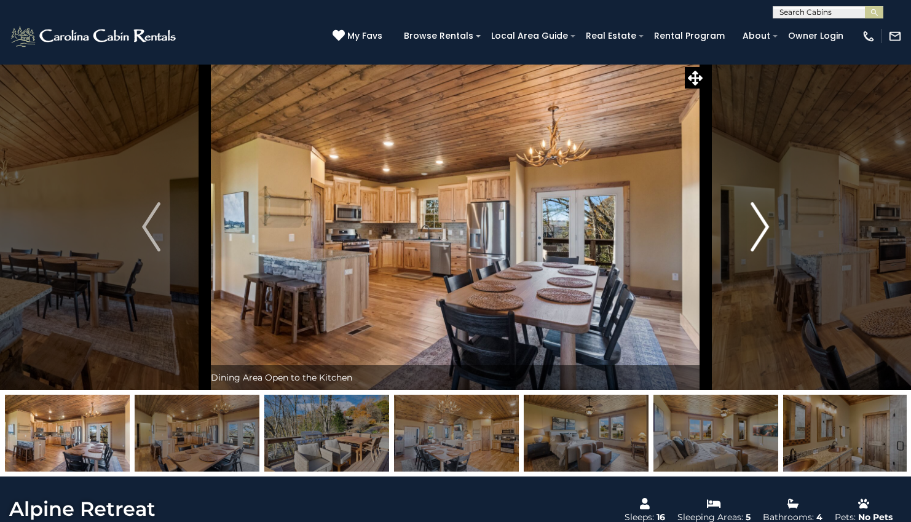
click at [763, 223] on img "Next" at bounding box center [759, 226] width 18 height 49
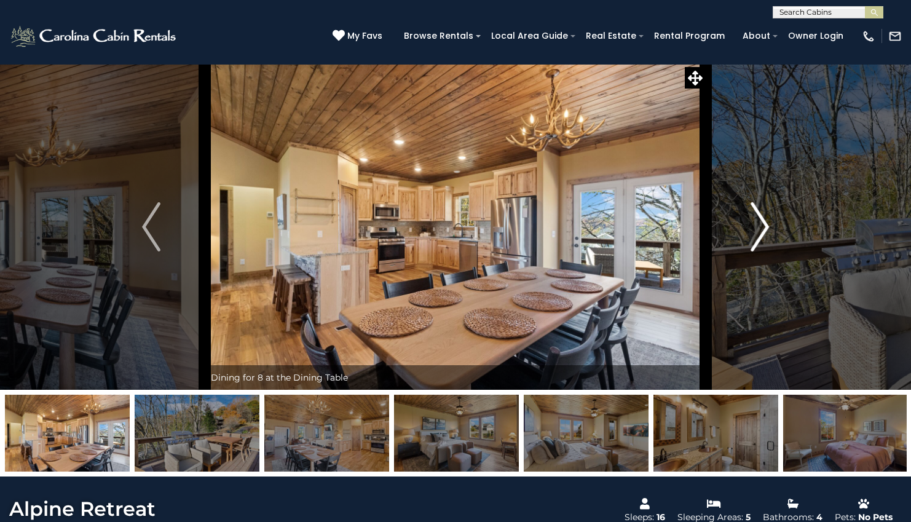
click at [763, 223] on img "Next" at bounding box center [759, 226] width 18 height 49
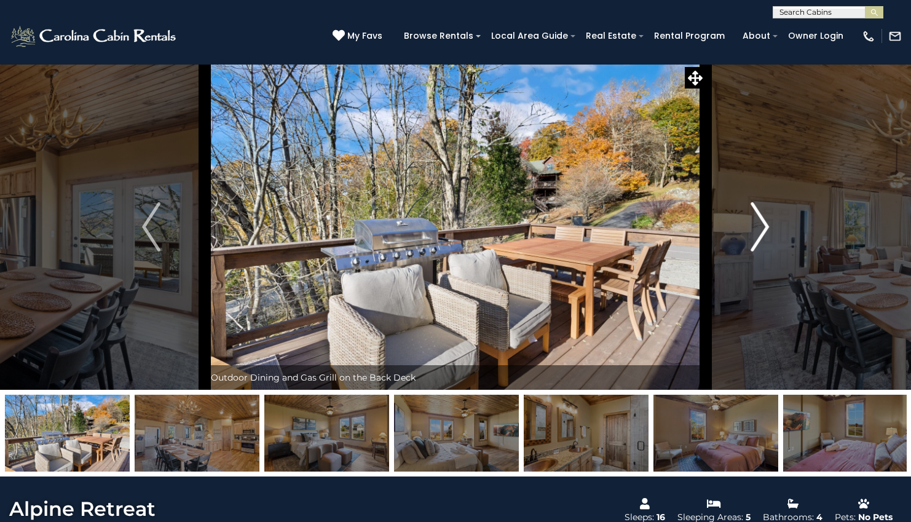
click at [764, 221] on img "Next" at bounding box center [759, 226] width 18 height 49
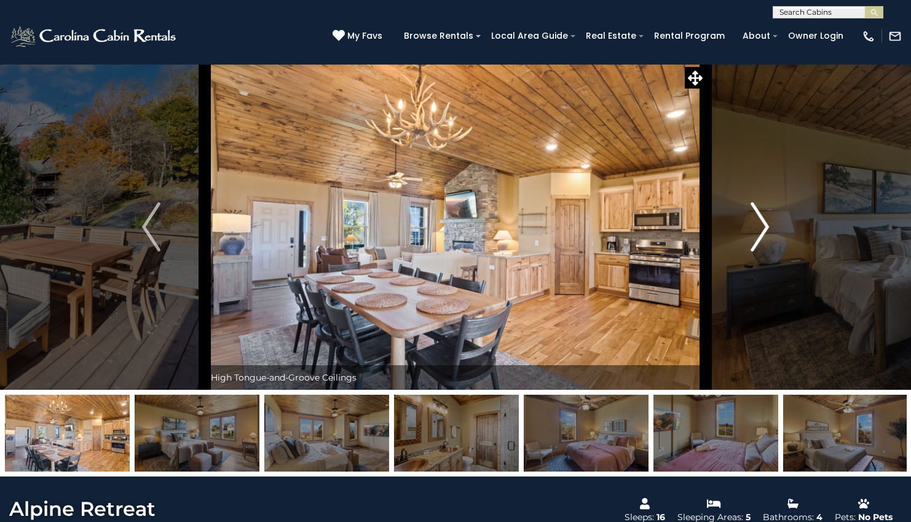
click at [764, 221] on img "Next" at bounding box center [759, 226] width 18 height 49
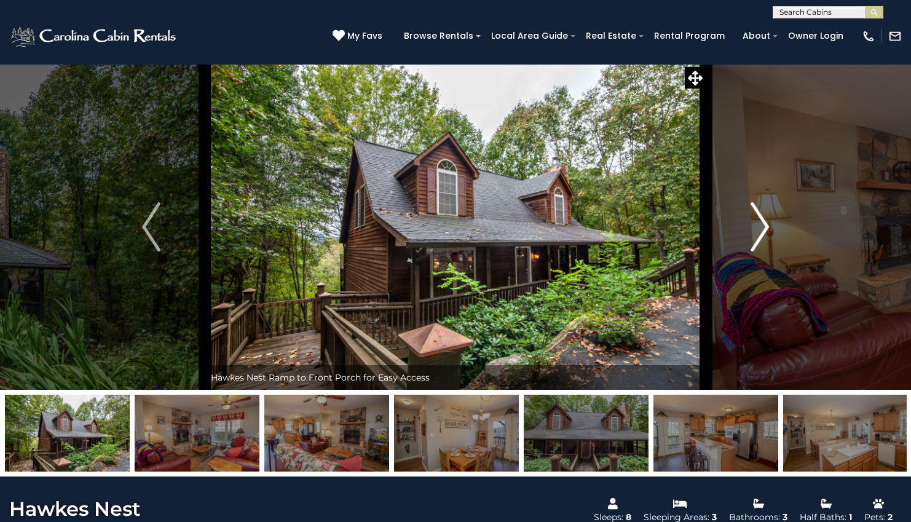
click at [764, 224] on img "Next" at bounding box center [759, 226] width 18 height 49
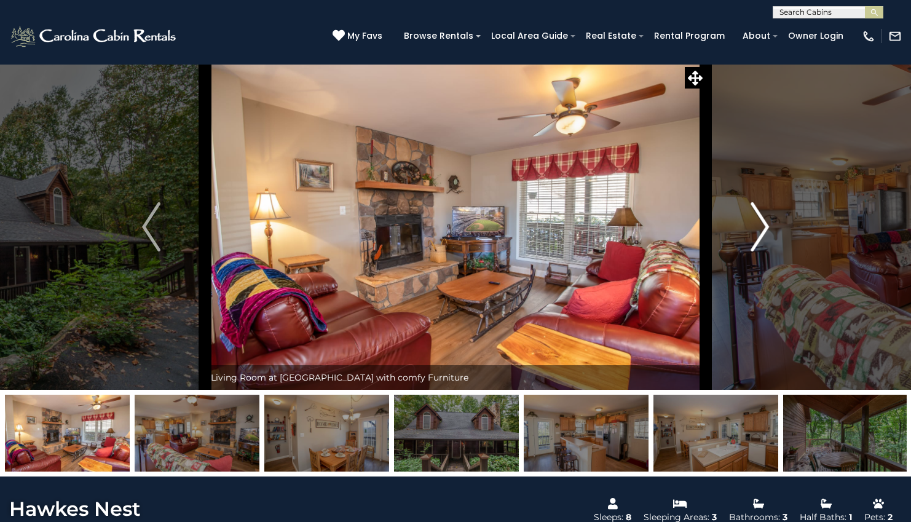
click at [764, 224] on img "Next" at bounding box center [759, 226] width 18 height 49
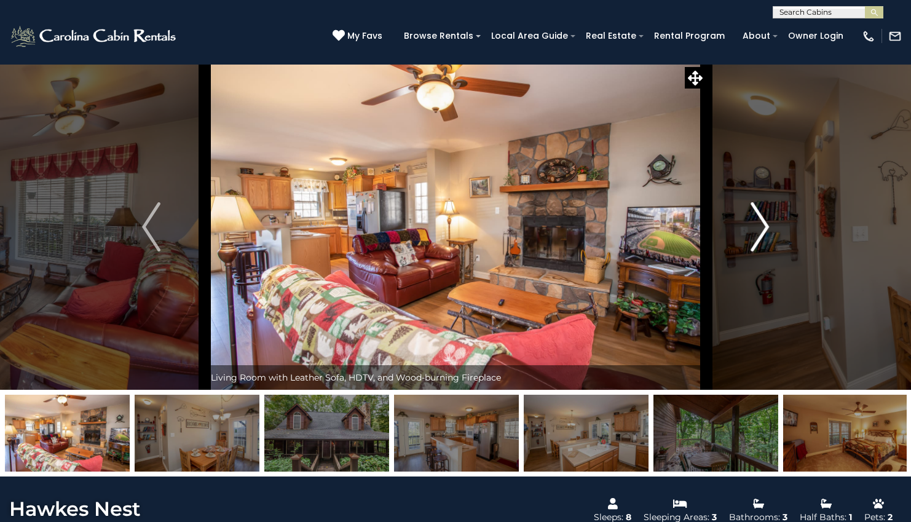
click at [764, 224] on img "Next" at bounding box center [759, 226] width 18 height 49
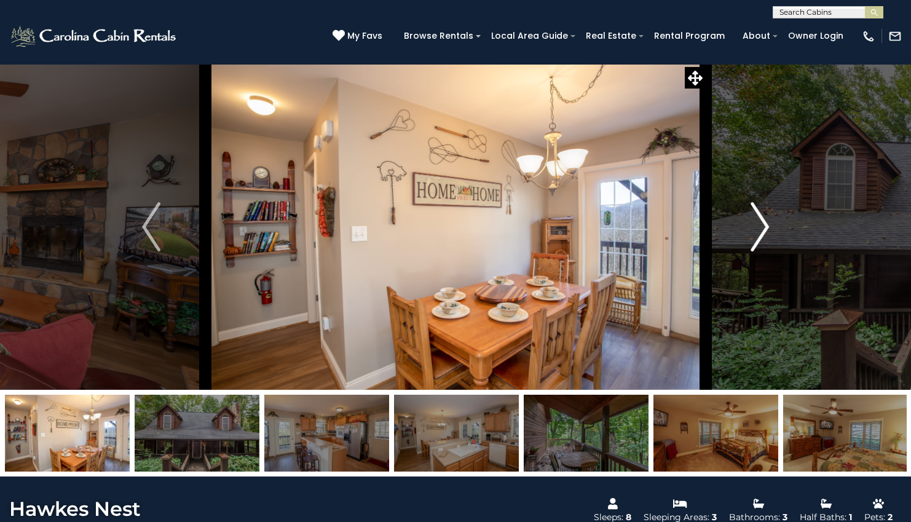
click at [764, 224] on img "Next" at bounding box center [759, 226] width 18 height 49
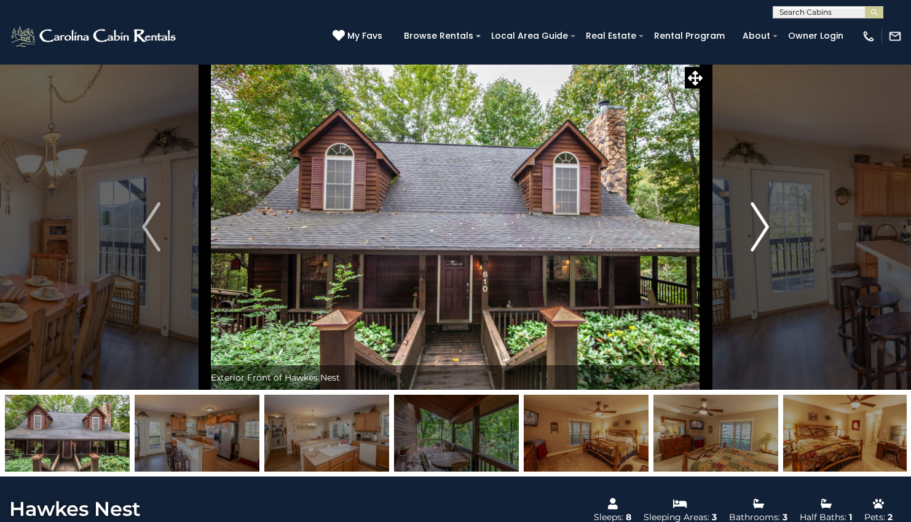
click at [764, 224] on img "Next" at bounding box center [759, 226] width 18 height 49
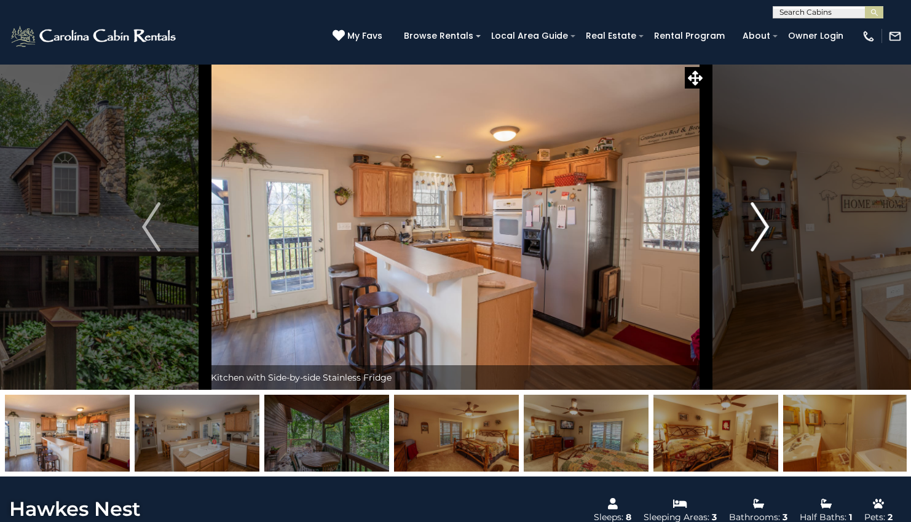
click at [764, 224] on img "Next" at bounding box center [759, 226] width 18 height 49
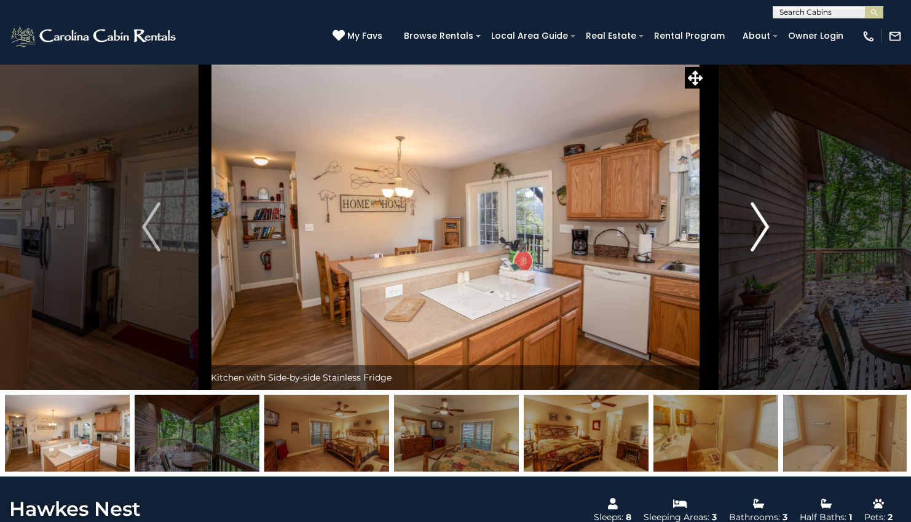
click at [764, 224] on img "Next" at bounding box center [759, 226] width 18 height 49
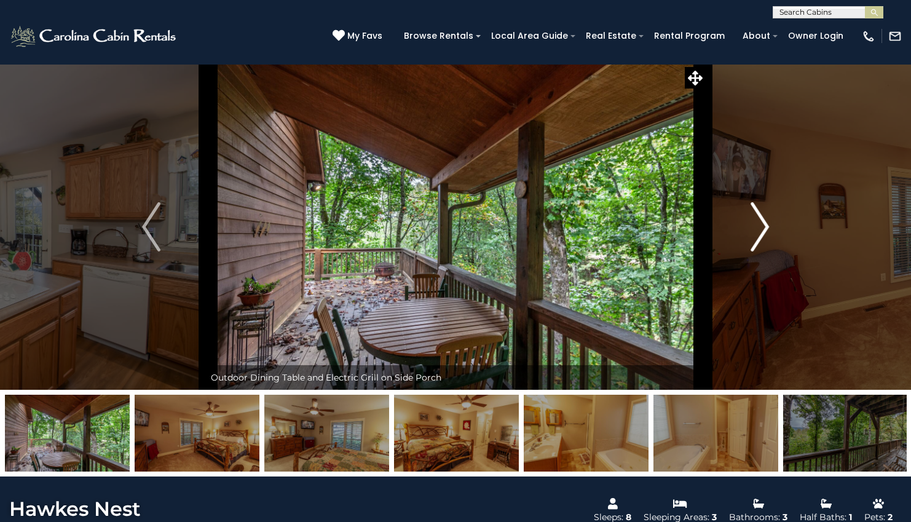
click at [764, 224] on img "Next" at bounding box center [759, 226] width 18 height 49
